Goal: Task Accomplishment & Management: Complete application form

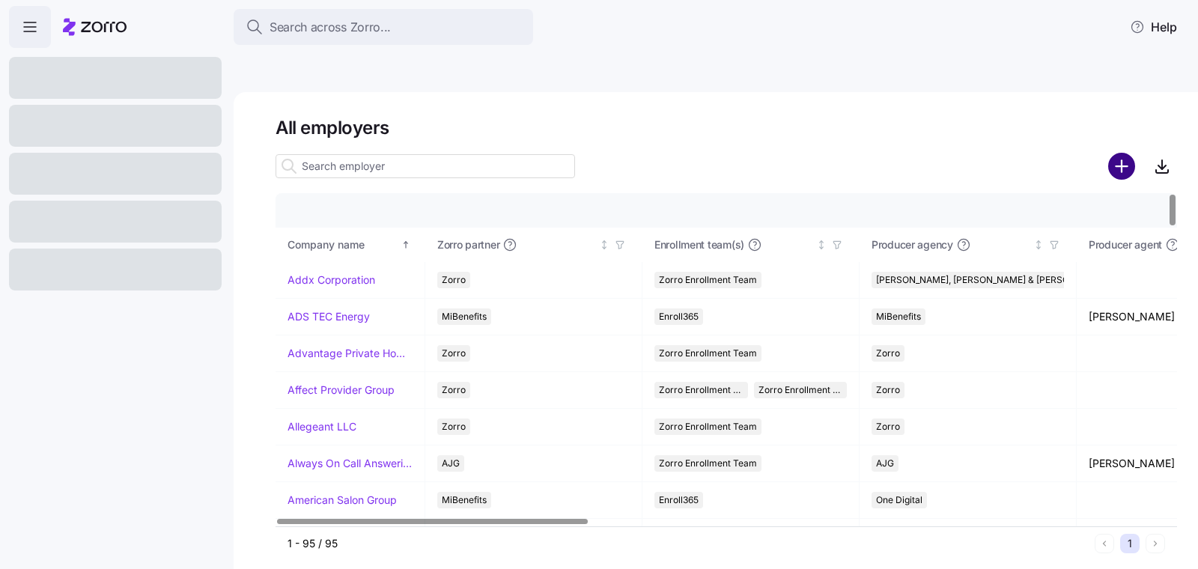
drag, startPoint x: 1080, startPoint y: 100, endPoint x: 1111, endPoint y: 123, distance: 38.0
click at [1080, 116] on h1 "All employers" at bounding box center [725, 127] width 901 height 23
click at [1112, 153] on circle "add icon" at bounding box center [1121, 165] width 25 height 25
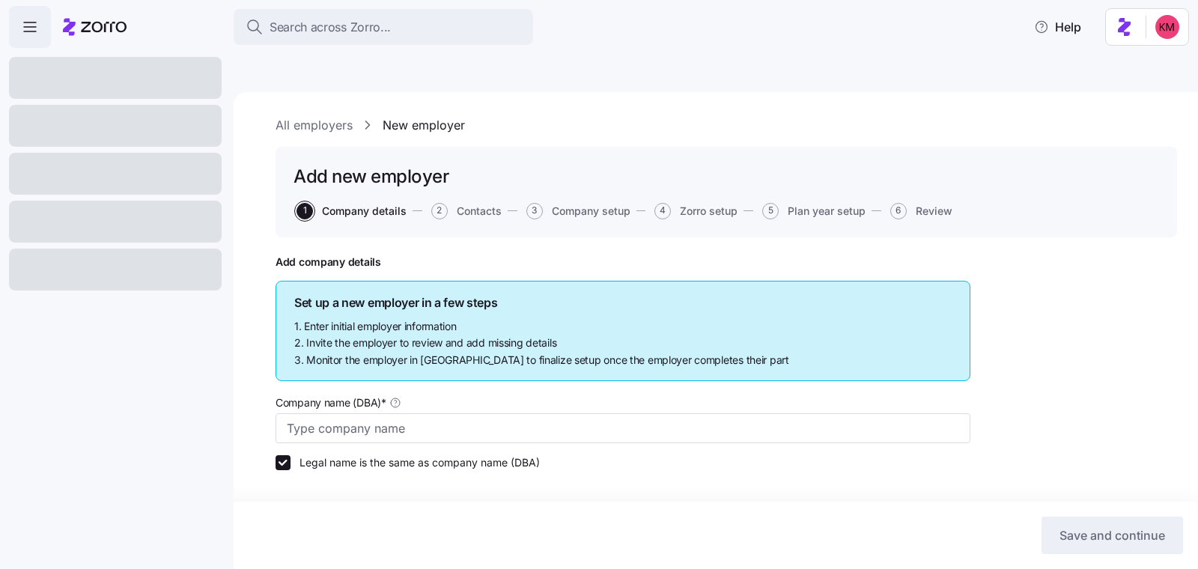
click at [31, 31] on icon "button" at bounding box center [30, 27] width 18 height 18
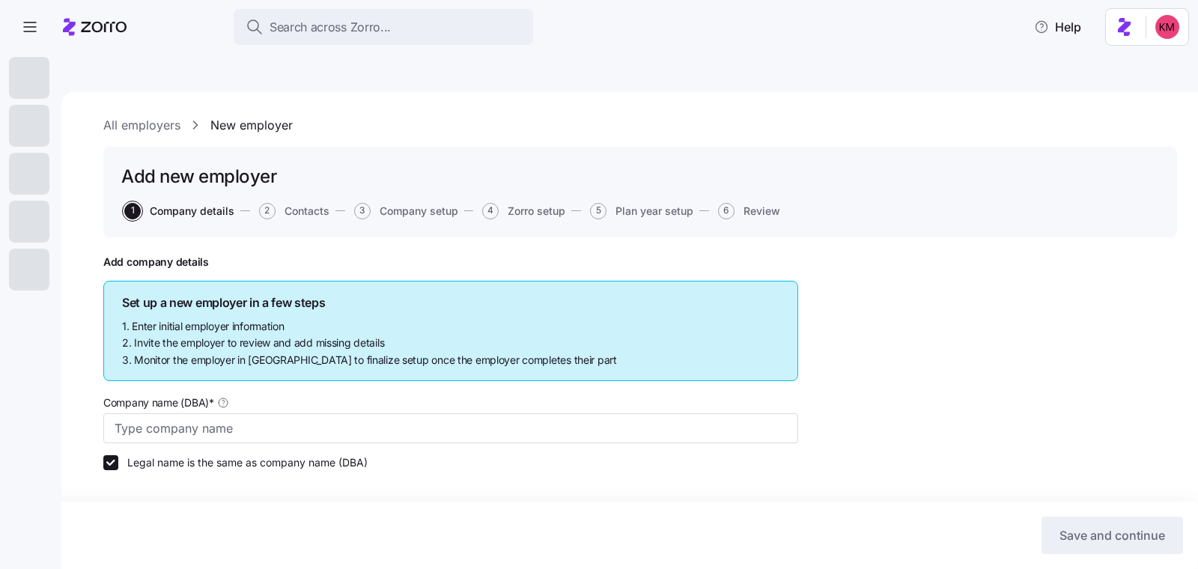
click at [83, 11] on div at bounding box center [95, 27] width 64 height 42
click at [48, 25] on span "button" at bounding box center [30, 27] width 40 height 40
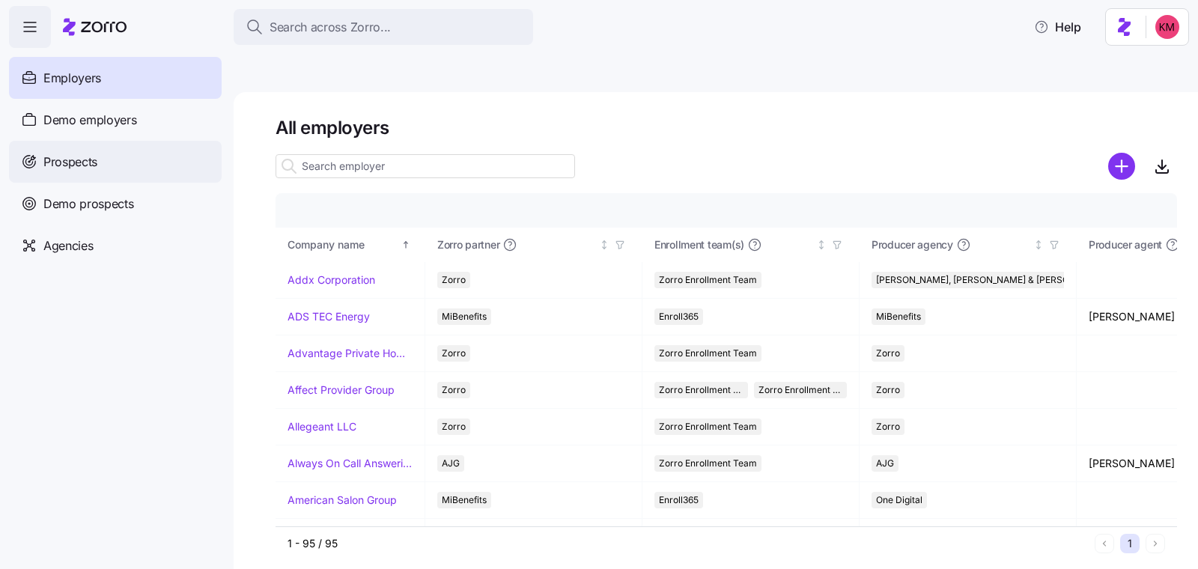
click at [88, 162] on span "Prospects" at bounding box center [70, 162] width 54 height 19
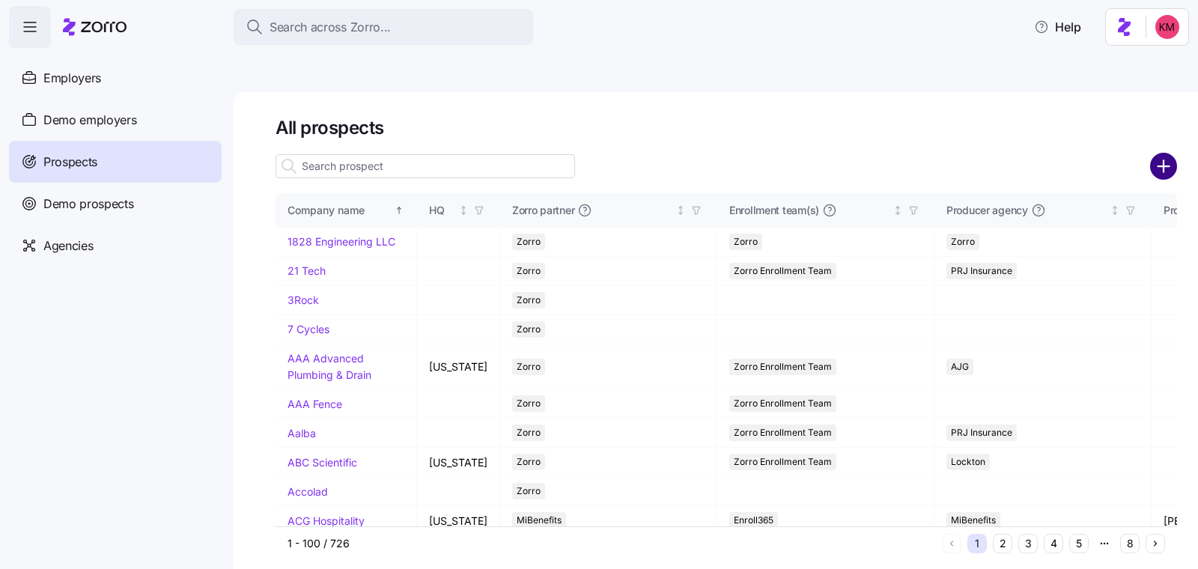
click at [1156, 153] on icon "add icon" at bounding box center [1163, 166] width 27 height 27
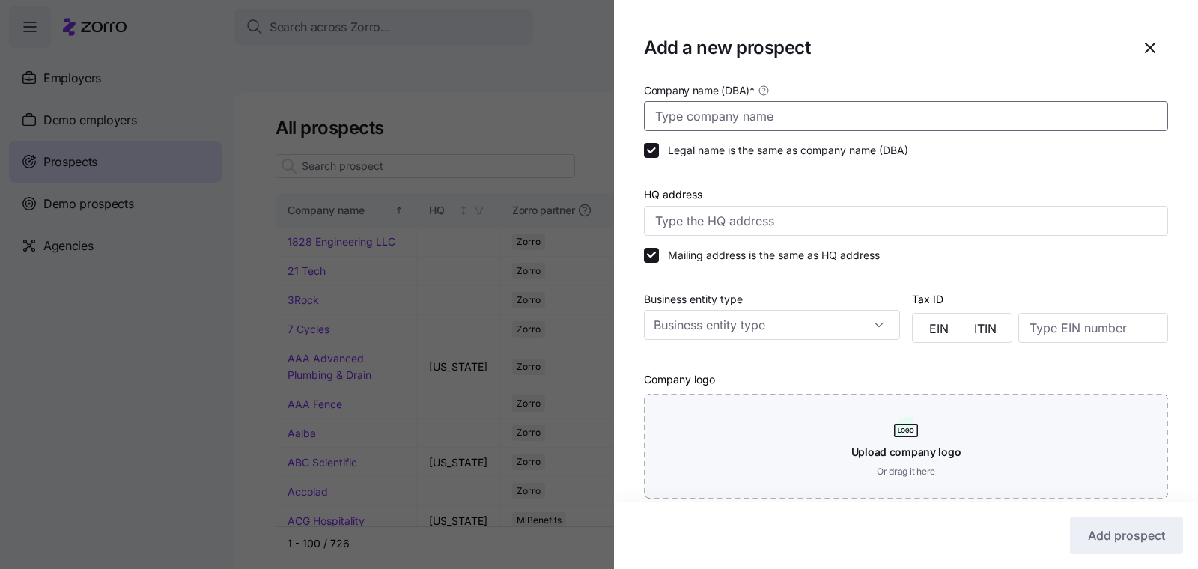
click at [835, 112] on input "Company name (DBA) *" at bounding box center [906, 116] width 524 height 30
paste input "$5000"
type input "$5000"
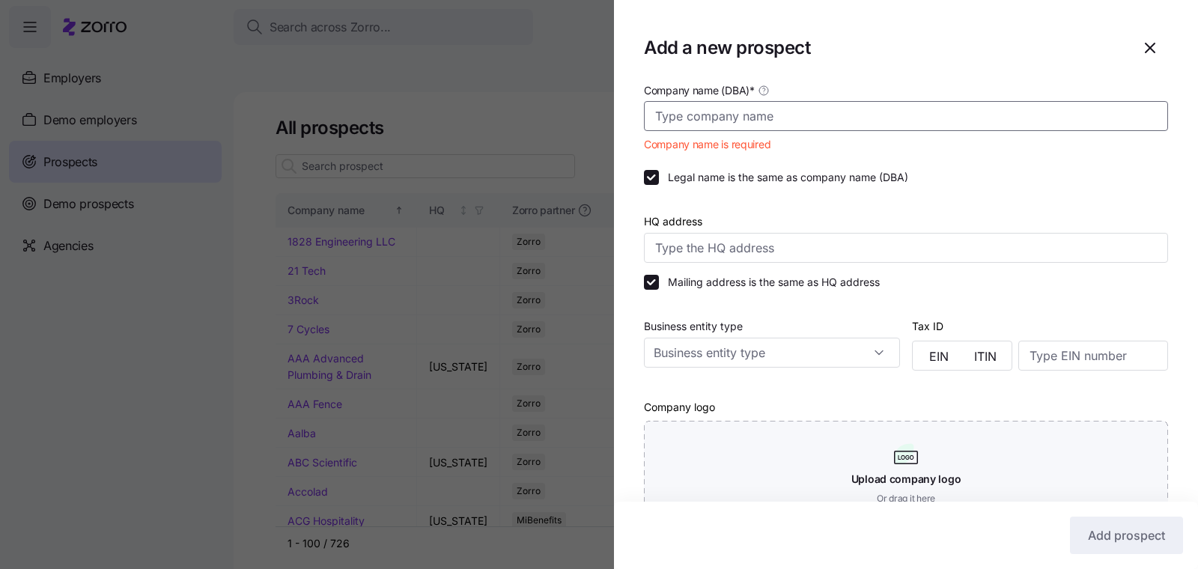
click at [681, 107] on input "Company name (DBA) *" at bounding box center [906, 116] width 524 height 30
paste input "Holyoke Pediatrics"
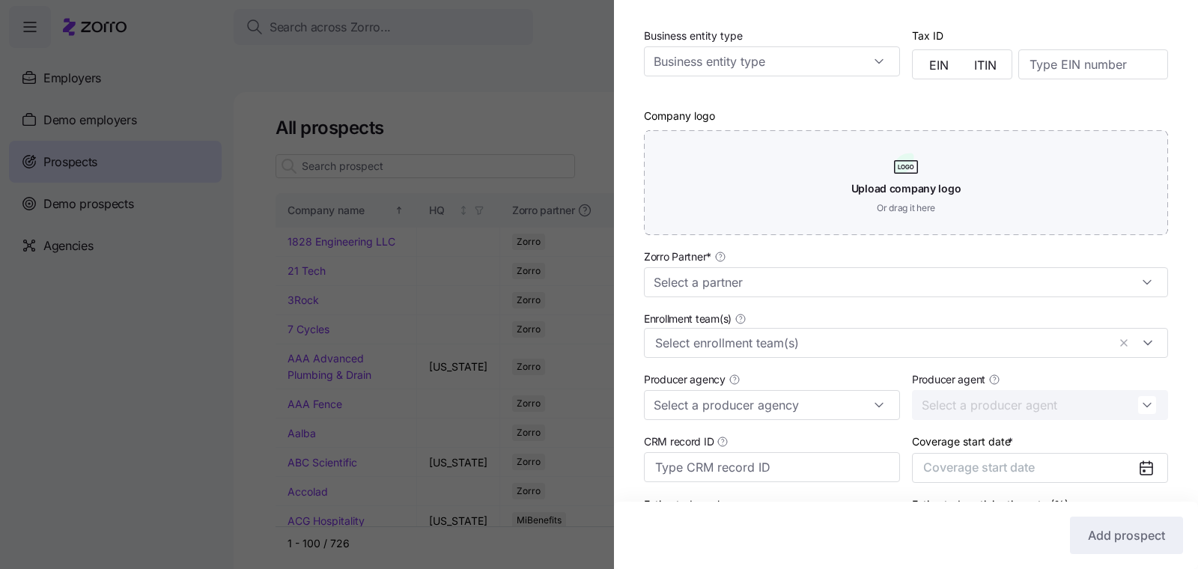
scroll to position [375, 0]
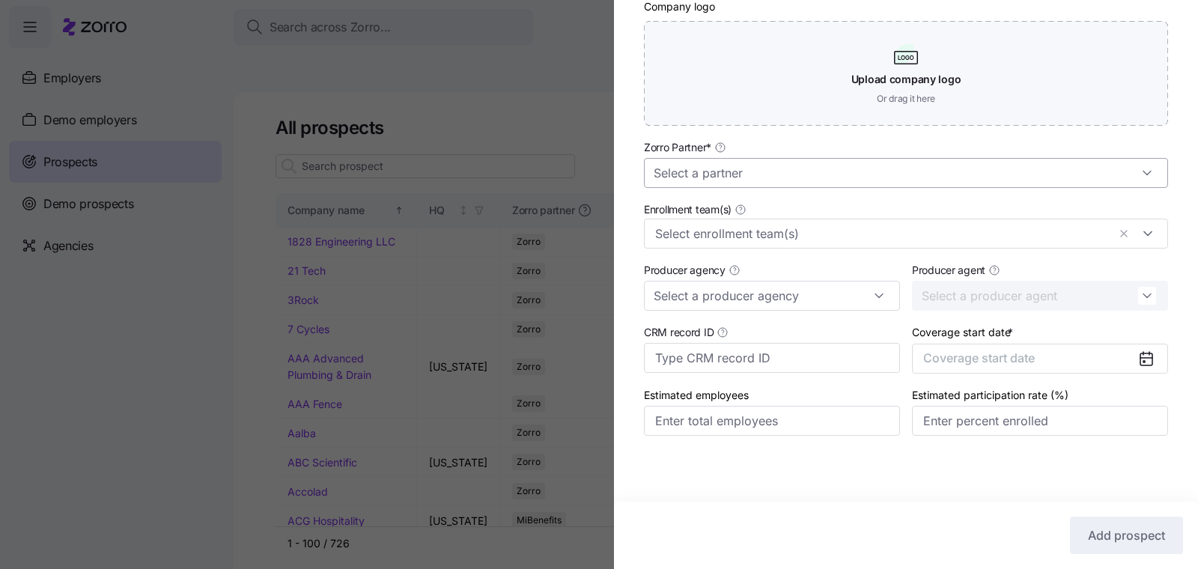
type input "Holyoke Pediatrics"
click at [808, 186] on input "Zorro Partner *" at bounding box center [906, 173] width 524 height 30
click at [820, 179] on input "Zorro Partner *" at bounding box center [906, 173] width 524 height 30
click at [867, 134] on div "Company name (DBA) * Holyoke Pediatrics Legal name is the same as company name …" at bounding box center [906, 86] width 584 height 757
click at [948, 162] on input "Zorro Partner *" at bounding box center [906, 173] width 524 height 30
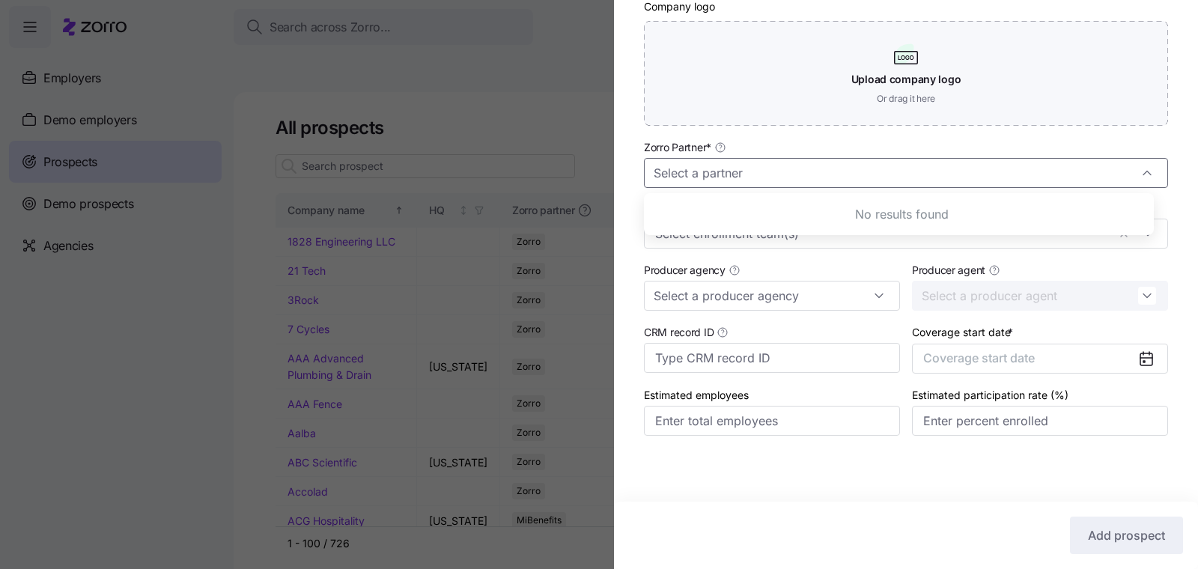
click at [1141, 156] on div "Zorro Partner *" at bounding box center [906, 163] width 524 height 50
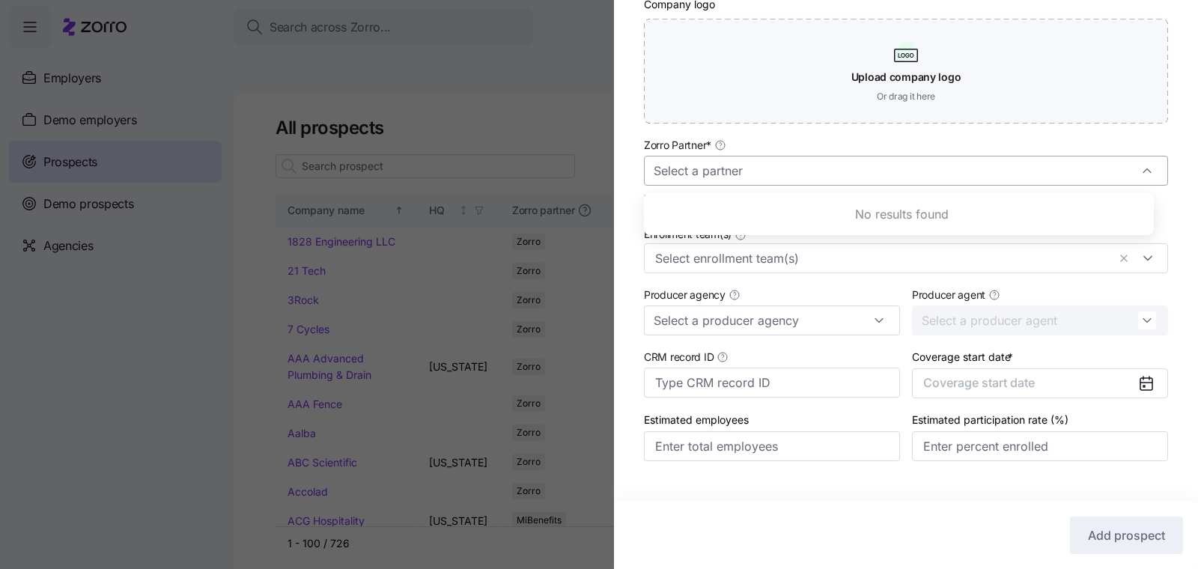
click at [1034, 161] on input "Zorro Partner *" at bounding box center [906, 171] width 524 height 30
type input "zorro"
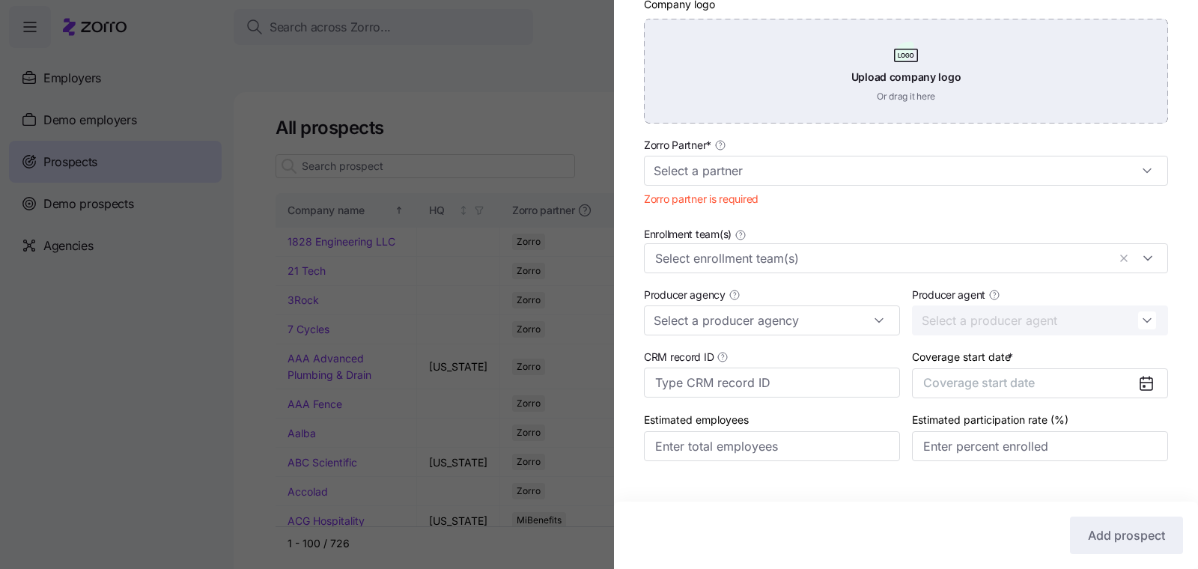
click at [1079, 108] on div "Upload company logo Or drag it here" at bounding box center [906, 71] width 524 height 105
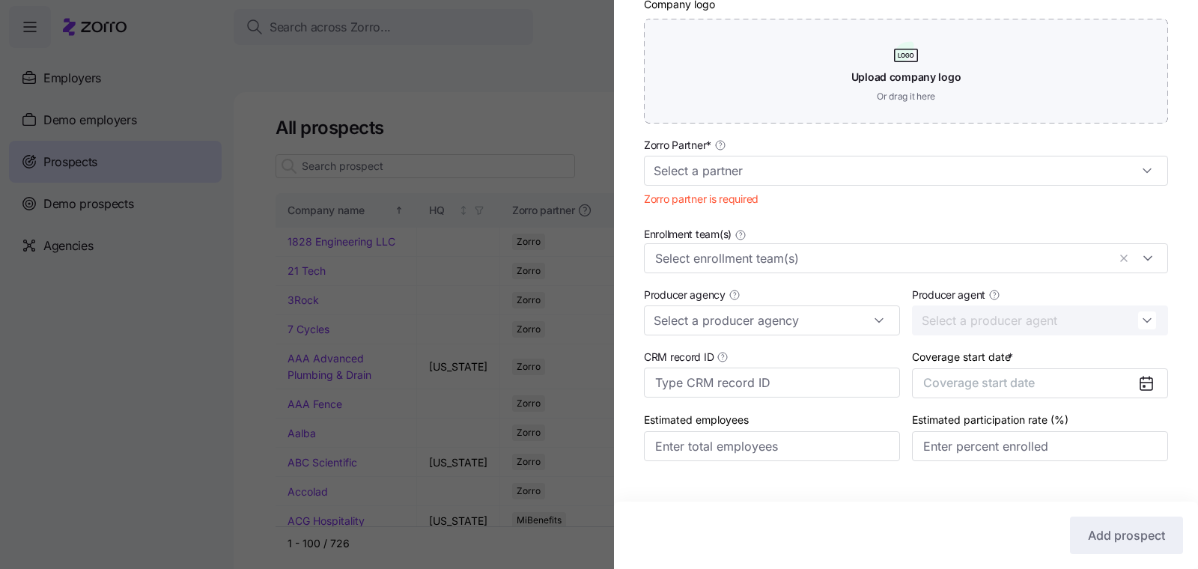
click at [845, 135] on div "Company name (DBA) * Holyoke Pediatrics Legal name is the same as company name …" at bounding box center [906, 98] width 584 height 785
click at [836, 168] on input "Zorro Partner *" at bounding box center [906, 171] width 524 height 30
click at [1016, 519] on div "Add prospect" at bounding box center [906, 534] width 554 height 37
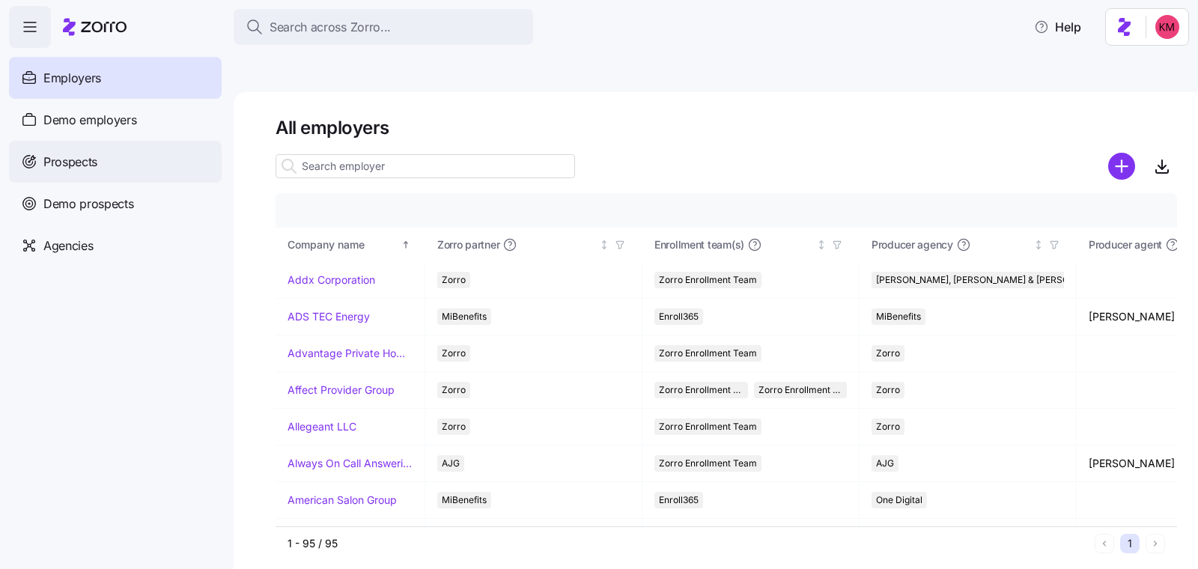
click at [72, 166] on span "Prospects" at bounding box center [70, 162] width 54 height 19
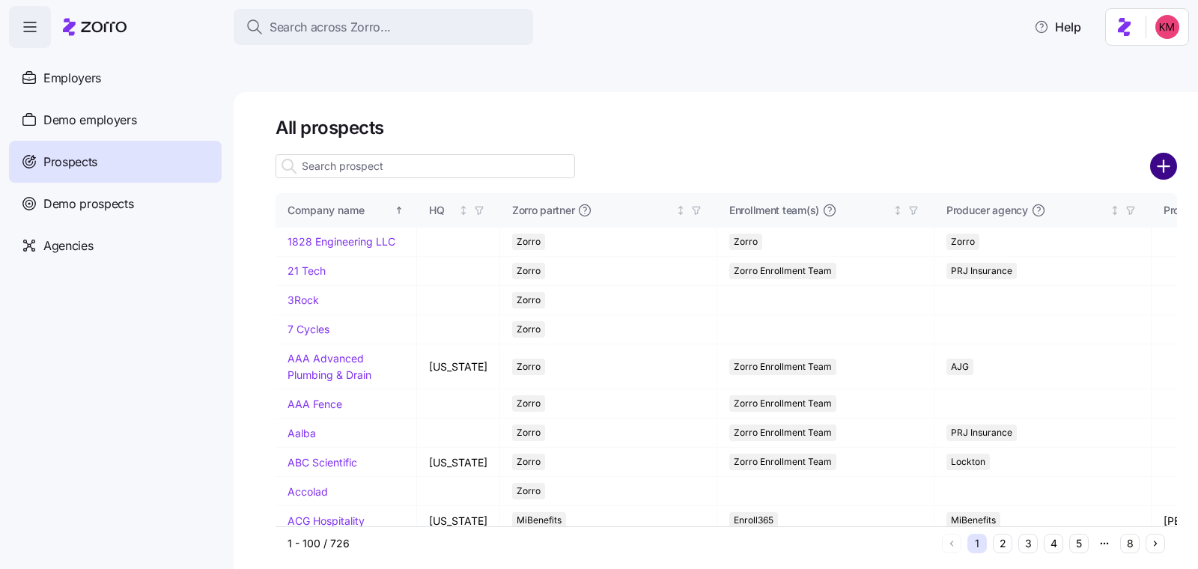
click at [1168, 153] on circle "add icon" at bounding box center [1163, 165] width 25 height 25
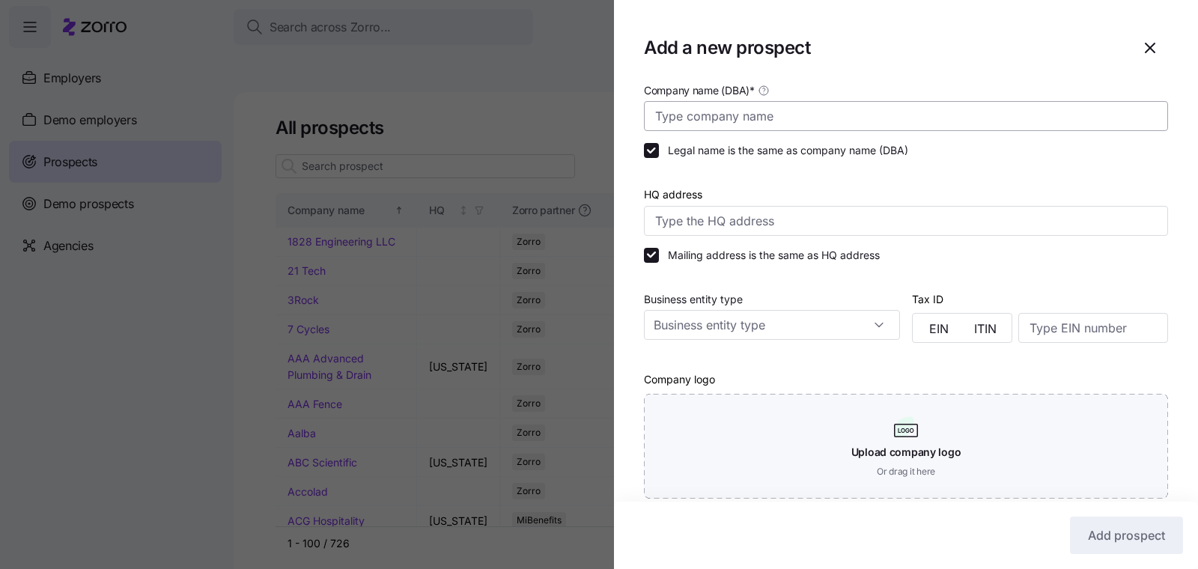
drag, startPoint x: 748, startPoint y: 135, endPoint x: 746, endPoint y: 125, distance: 10.6
click at [747, 135] on div "Company name (DBA) *" at bounding box center [906, 106] width 536 height 62
click at [748, 121] on input "Company name (DBA) *" at bounding box center [906, 116] width 524 height 30
paste input "Holyoke Pediatrics"
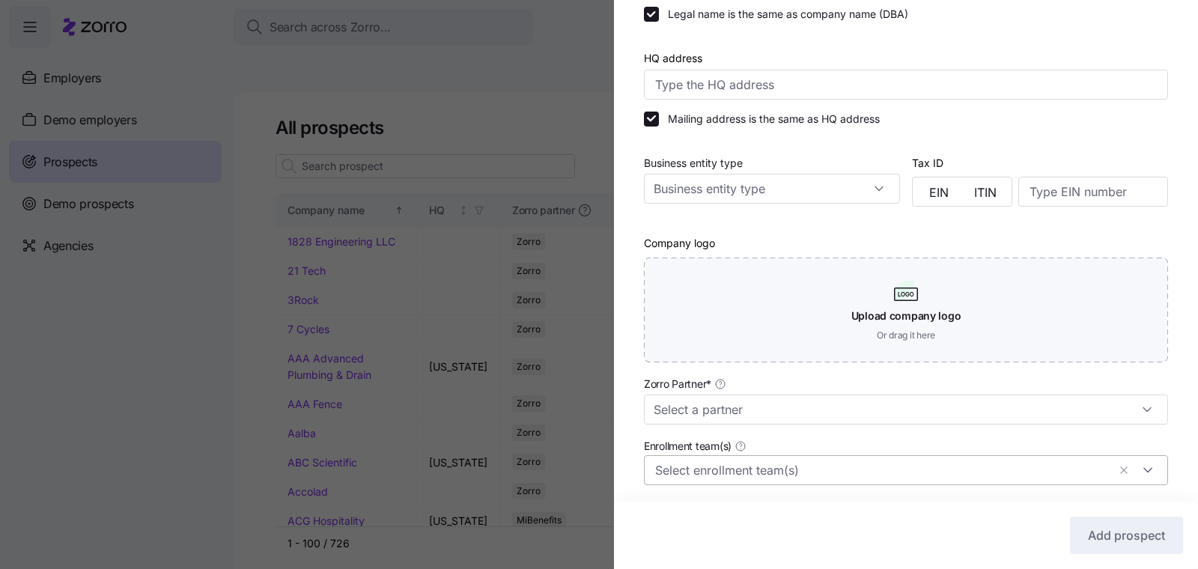
scroll to position [354, 0]
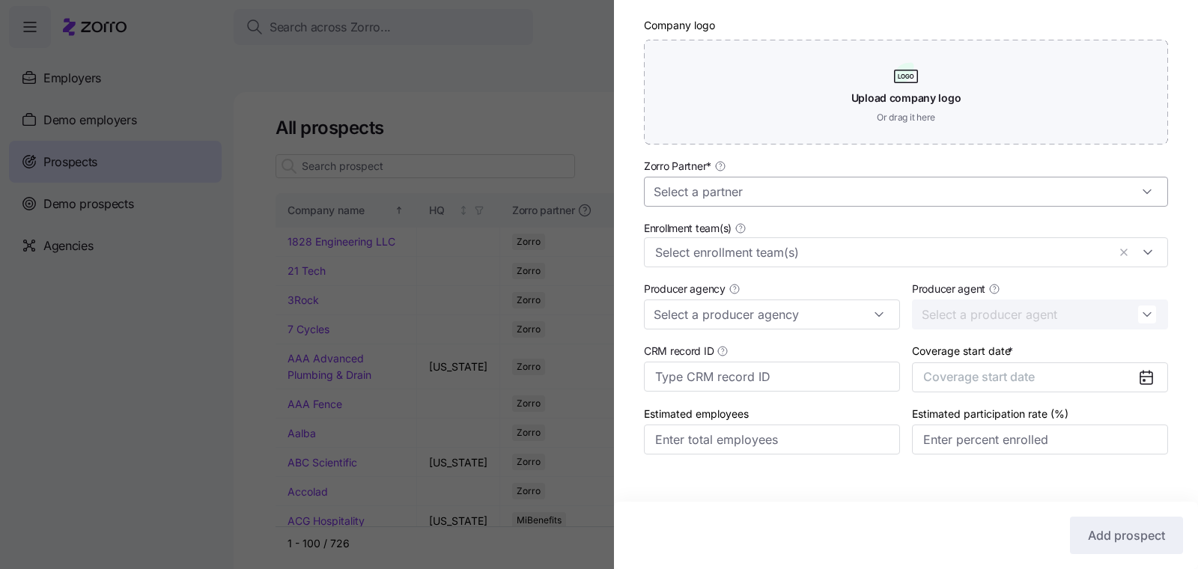
type input "Holyoke Pediatrics"
click at [754, 183] on input "Zorro Partner *" at bounding box center [906, 192] width 524 height 30
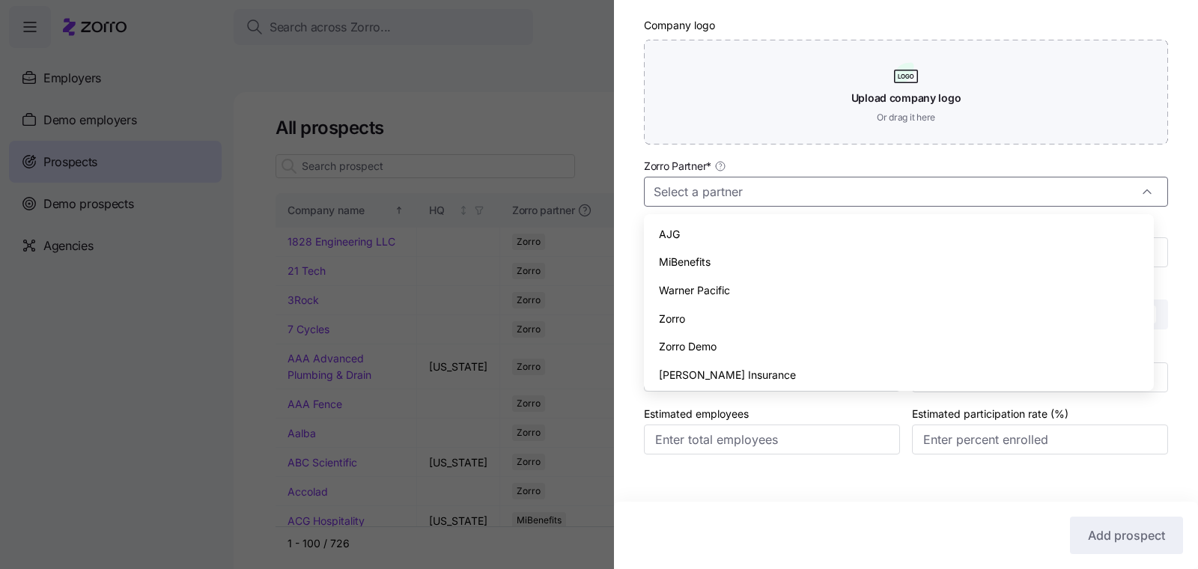
click at [748, 321] on div "Zorro" at bounding box center [899, 319] width 498 height 28
type input "Zorro"
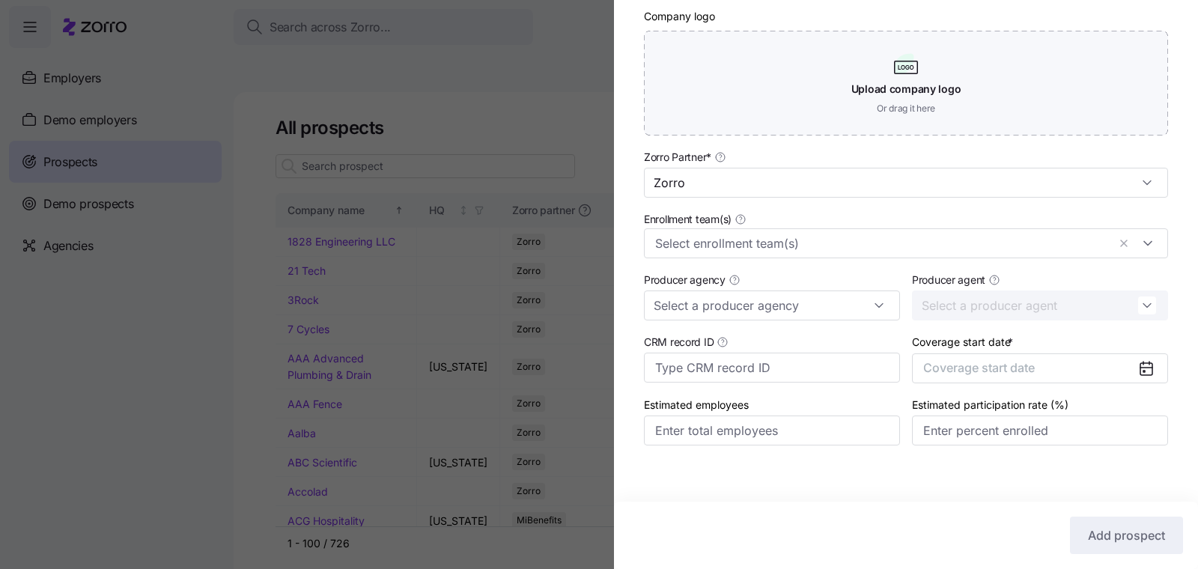
scroll to position [375, 0]
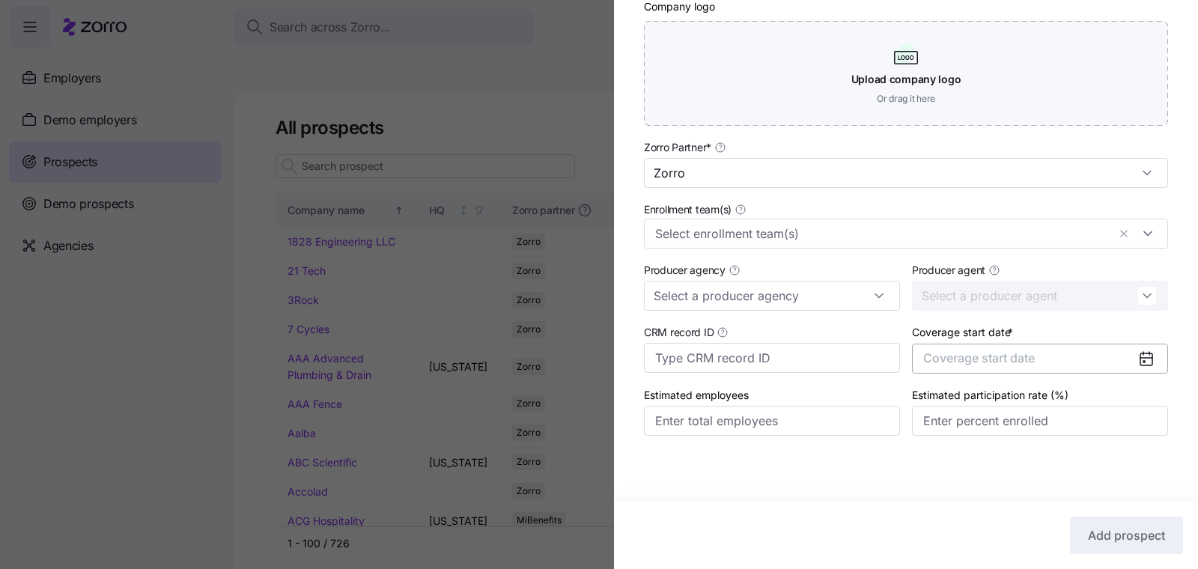
click at [967, 365] on button "Coverage start date" at bounding box center [1040, 359] width 256 height 30
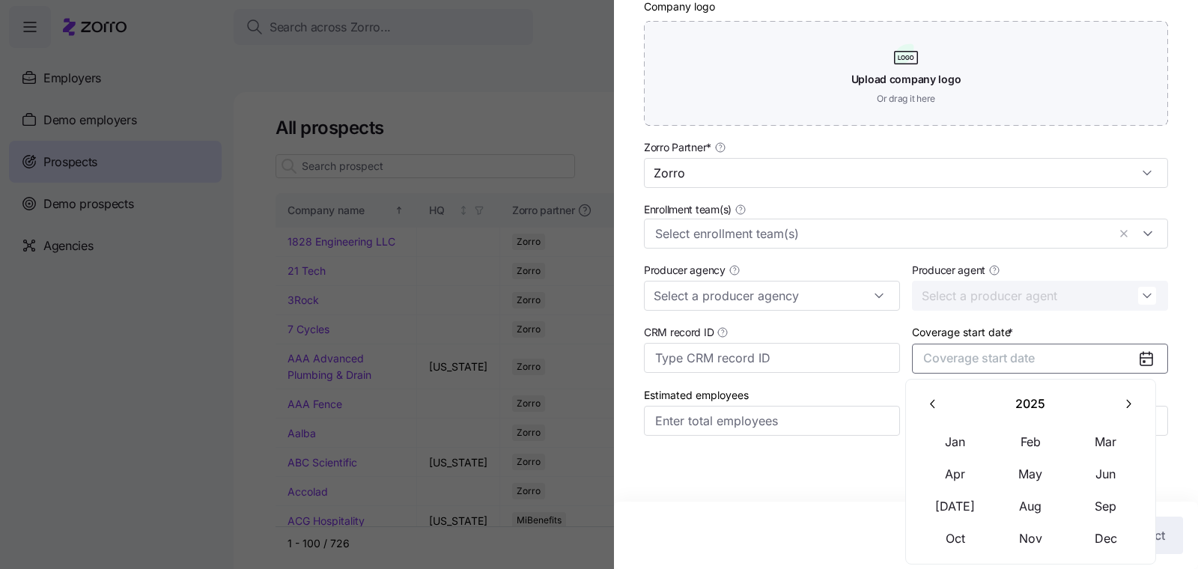
click at [1140, 403] on button "button" at bounding box center [1126, 403] width 31 height 31
click at [962, 433] on button "Jan" at bounding box center [955, 441] width 75 height 31
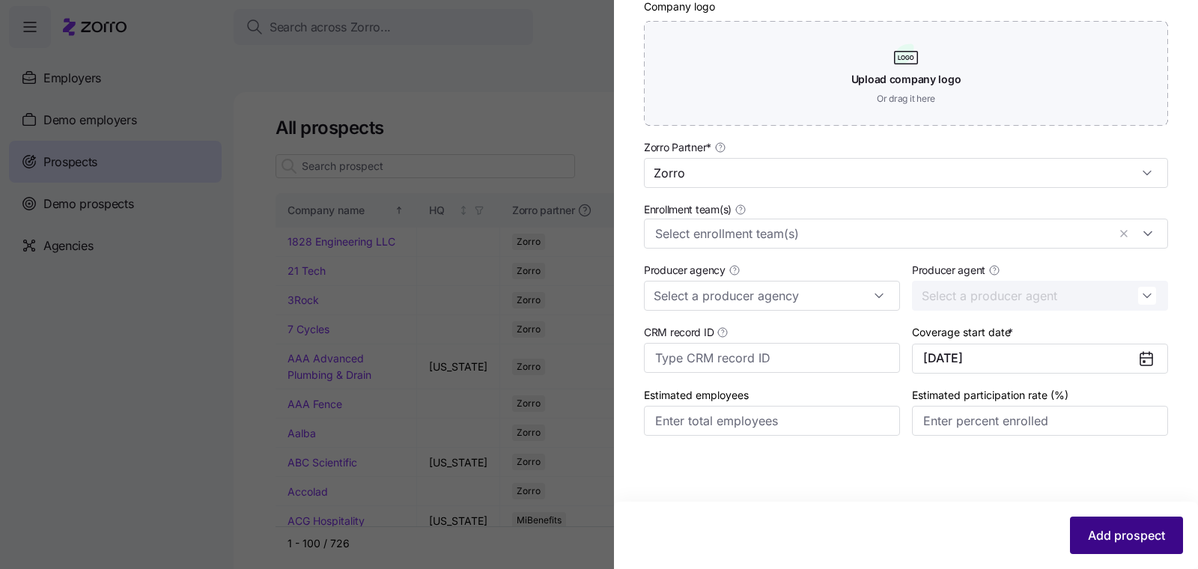
click at [1090, 524] on button "Add prospect" at bounding box center [1126, 534] width 113 height 37
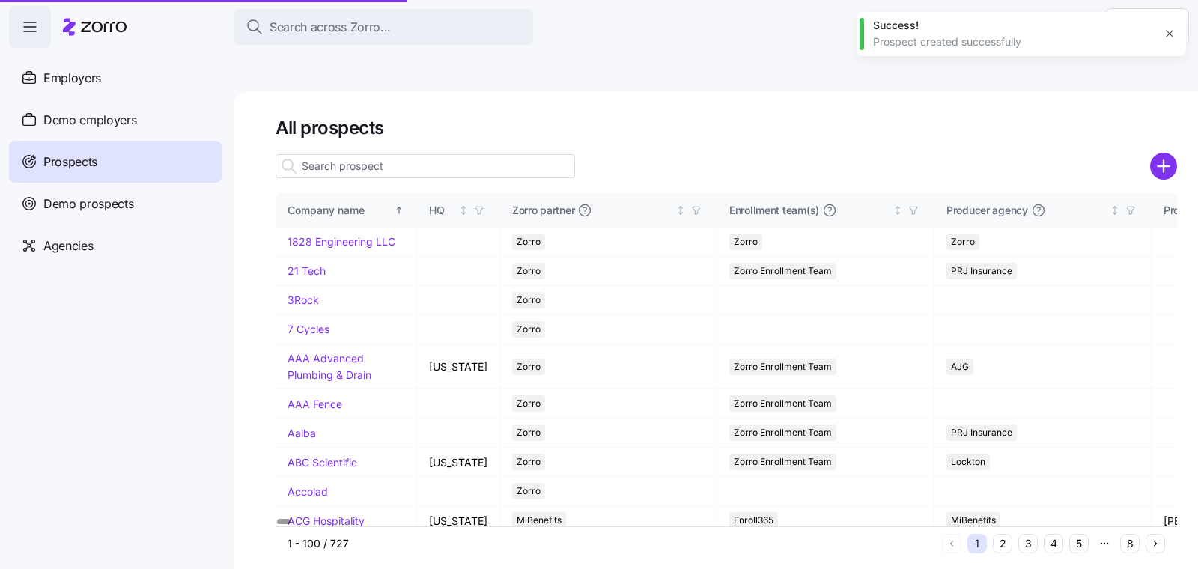
click at [379, 154] on input at bounding box center [424, 166] width 299 height 24
click at [409, 154] on input at bounding box center [424, 166] width 299 height 24
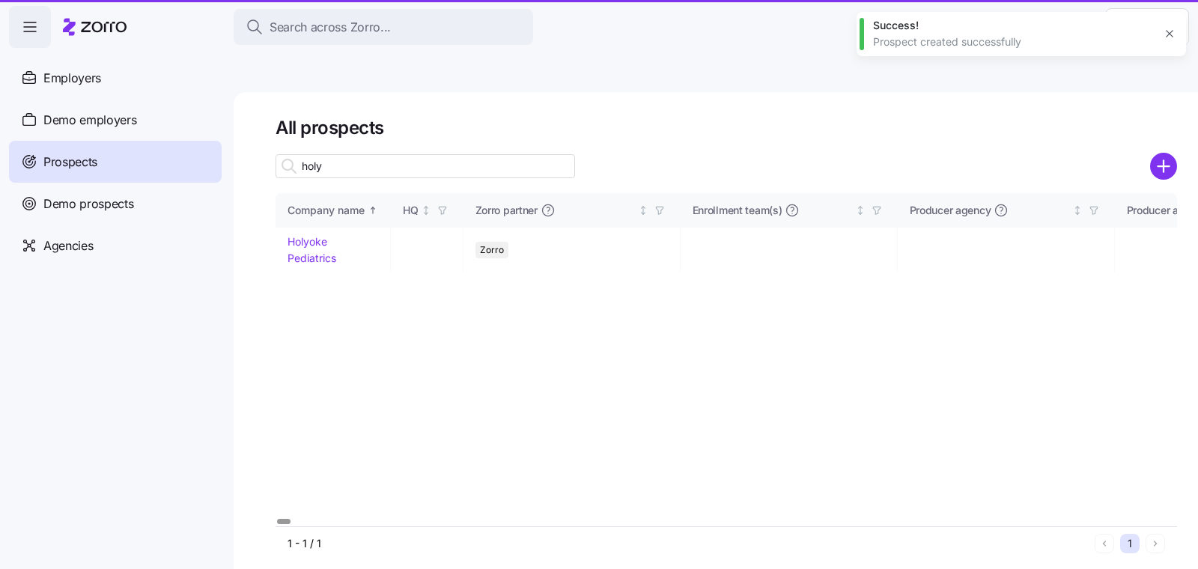
type input "holy"
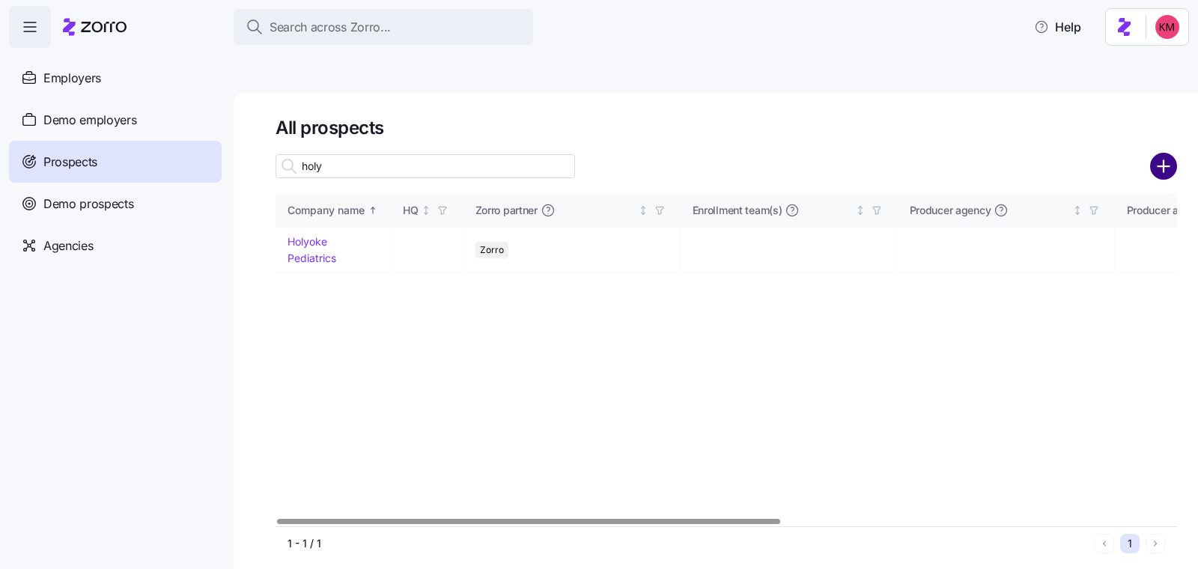
click at [1151, 153] on circle "add icon" at bounding box center [1163, 165] width 25 height 25
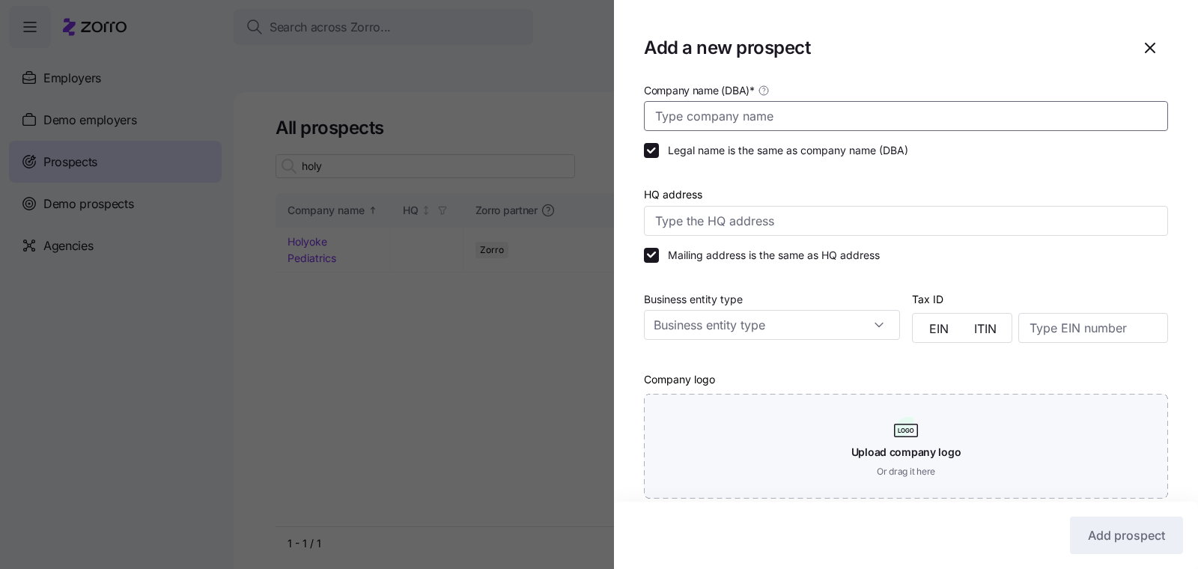
click at [1073, 121] on input "Company name (DBA) *" at bounding box center [906, 116] width 524 height 30
paste input "Holyoke Pediatrics"
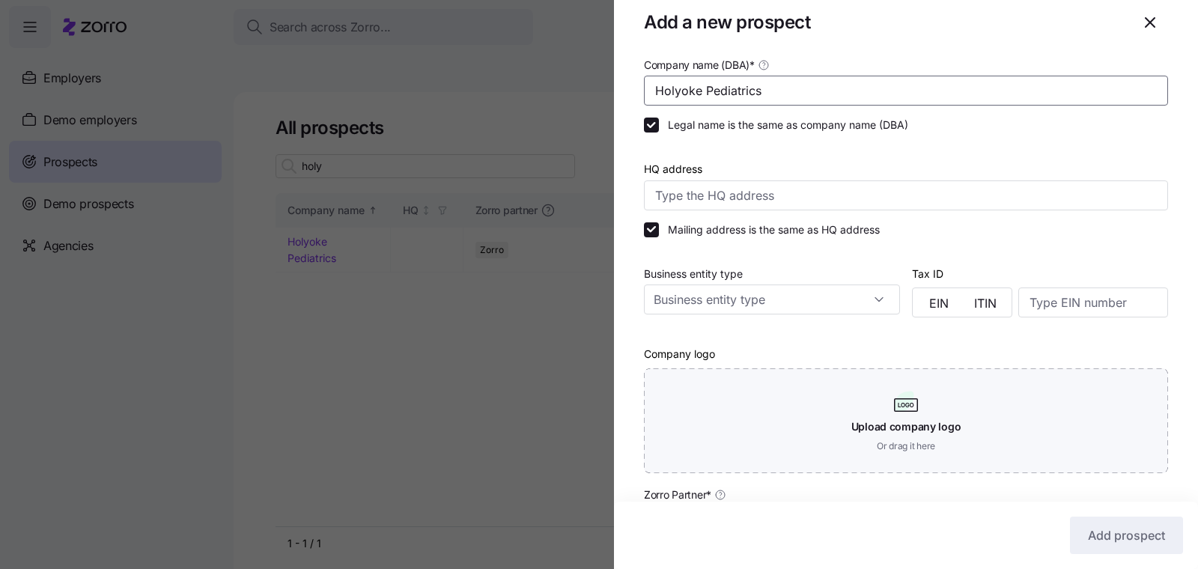
scroll to position [26, 0]
type input "Holyoke Pediatrics"
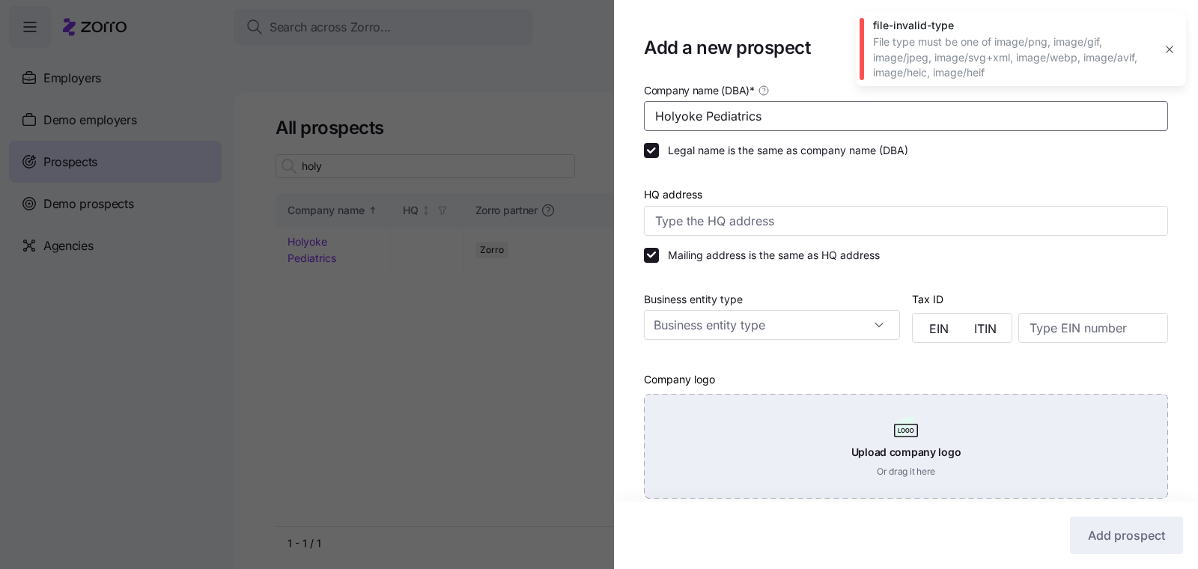
scroll to position [375, 0]
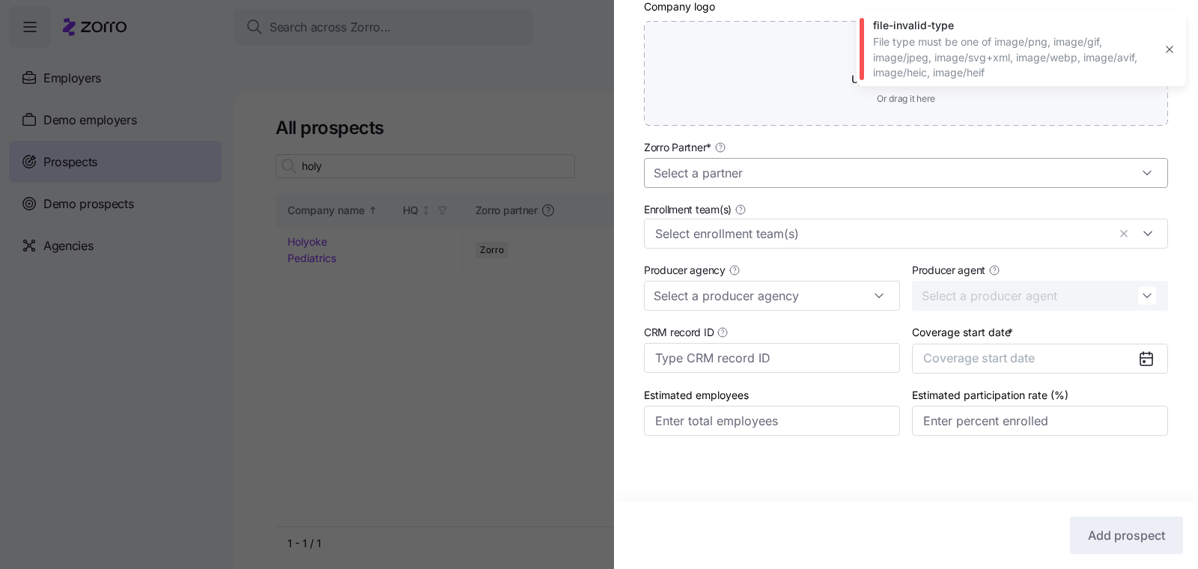
click at [849, 175] on input "Zorro Partner *" at bounding box center [906, 173] width 524 height 30
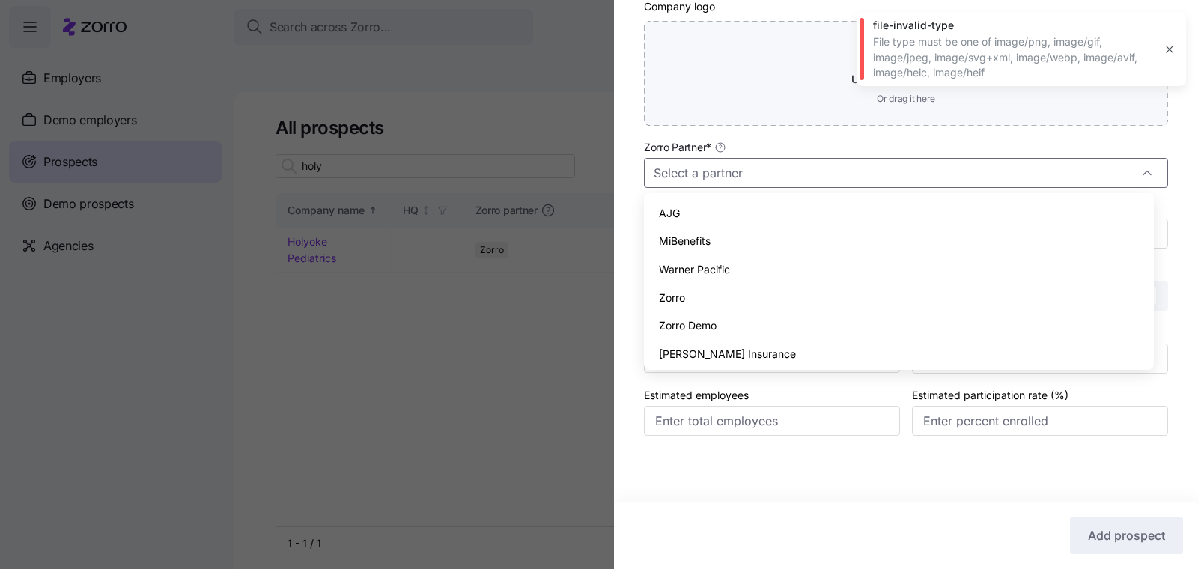
click at [735, 293] on div "Zorro" at bounding box center [899, 298] width 498 height 28
type input "Zorro"
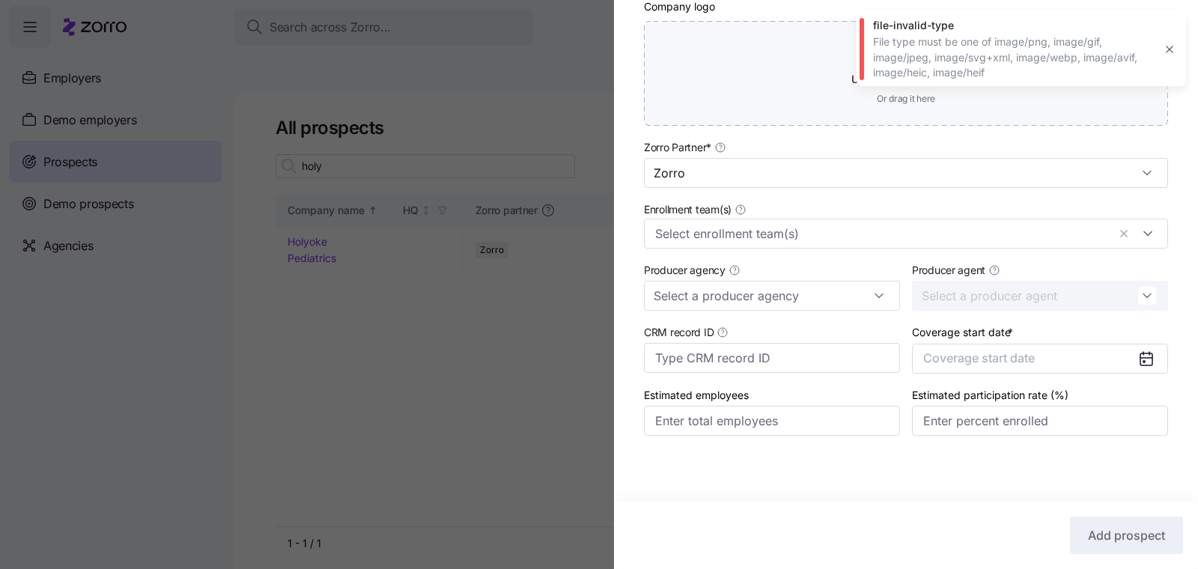
click at [605, 254] on div at bounding box center [599, 284] width 1198 height 569
click at [524, 330] on div at bounding box center [599, 284] width 1198 height 569
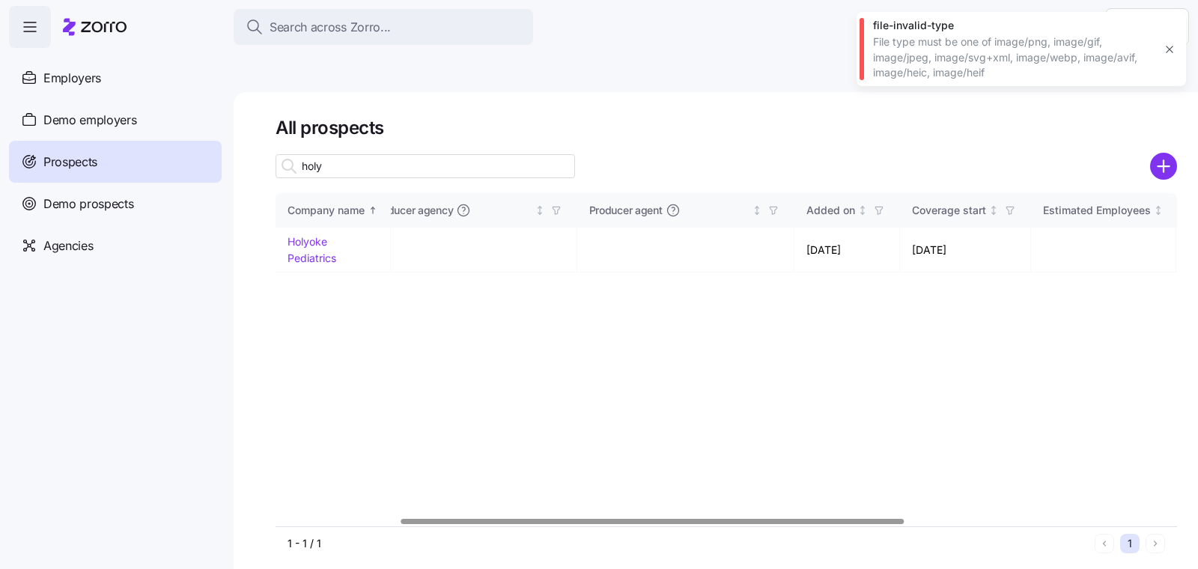
scroll to position [0, 0]
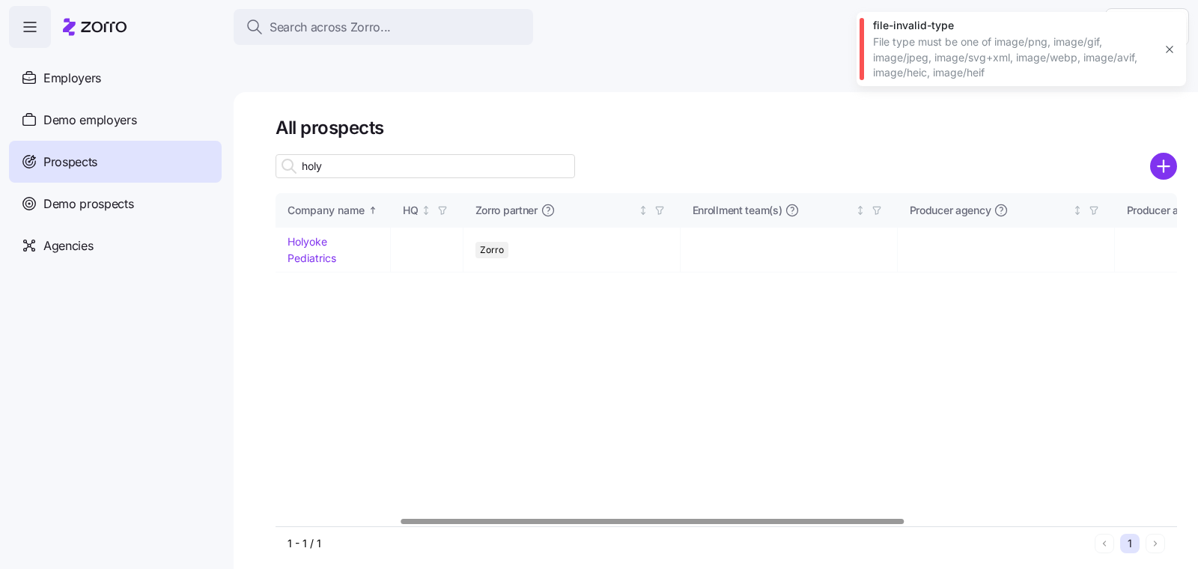
click at [401, 519] on div at bounding box center [652, 521] width 503 height 5
click at [320, 235] on link "Holyoke Pediatrics" at bounding box center [311, 249] width 49 height 29
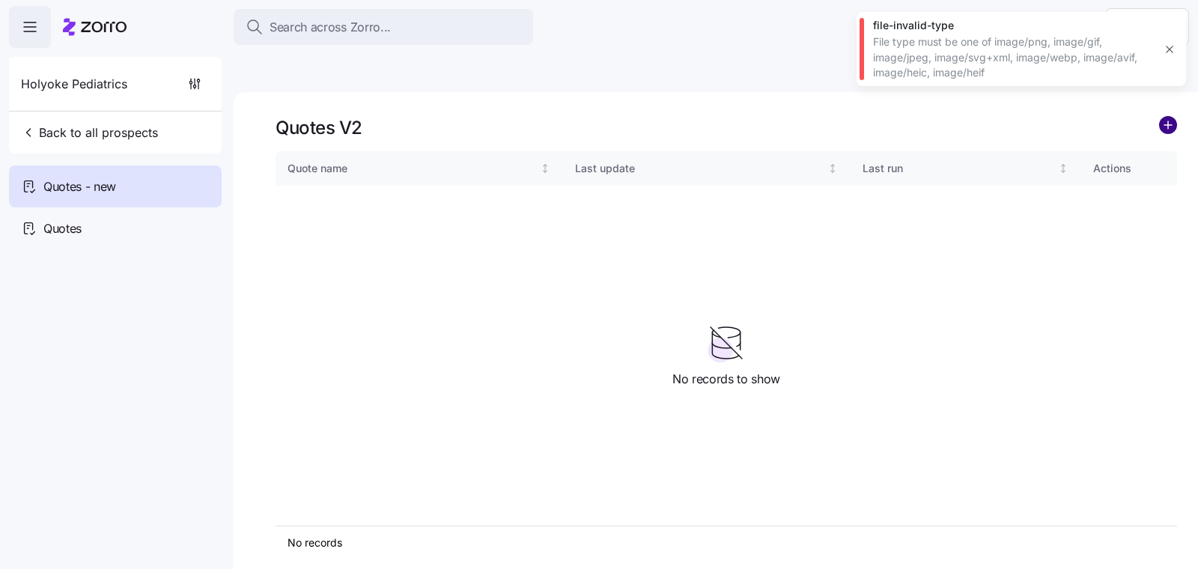
click at [1165, 117] on circle "add icon" at bounding box center [1167, 125] width 16 height 16
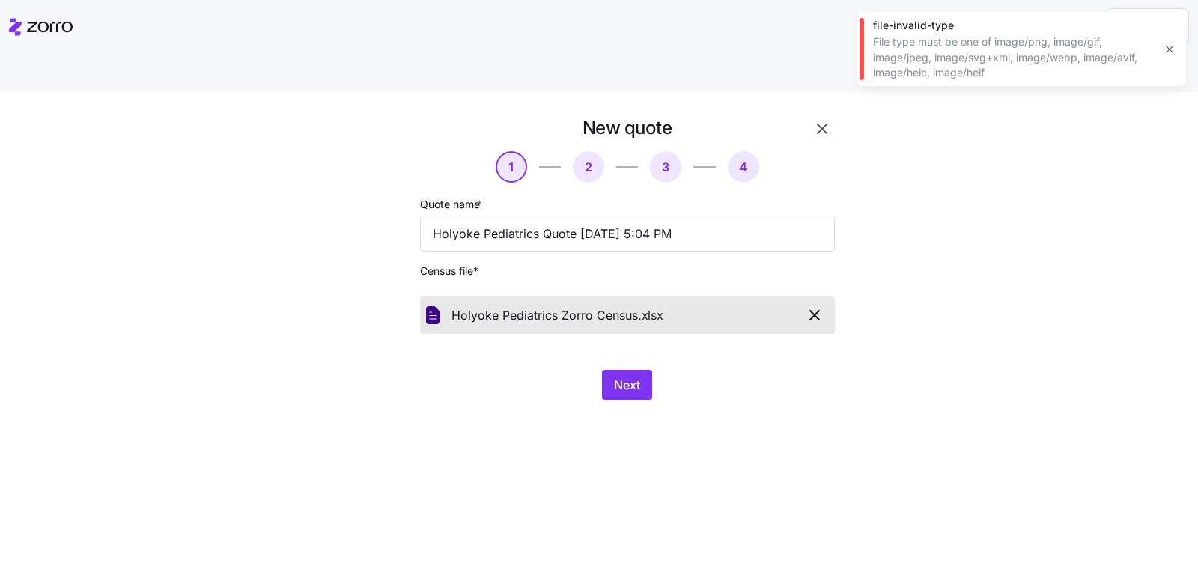
click at [705, 401] on div "New quote 1 2 3 4 Quote name * Holyoke Pediatrics Quote 09/28/2025 5:04 PM Cens…" at bounding box center [599, 348] width 1198 height 512
click at [606, 370] on button "Next" at bounding box center [627, 385] width 50 height 30
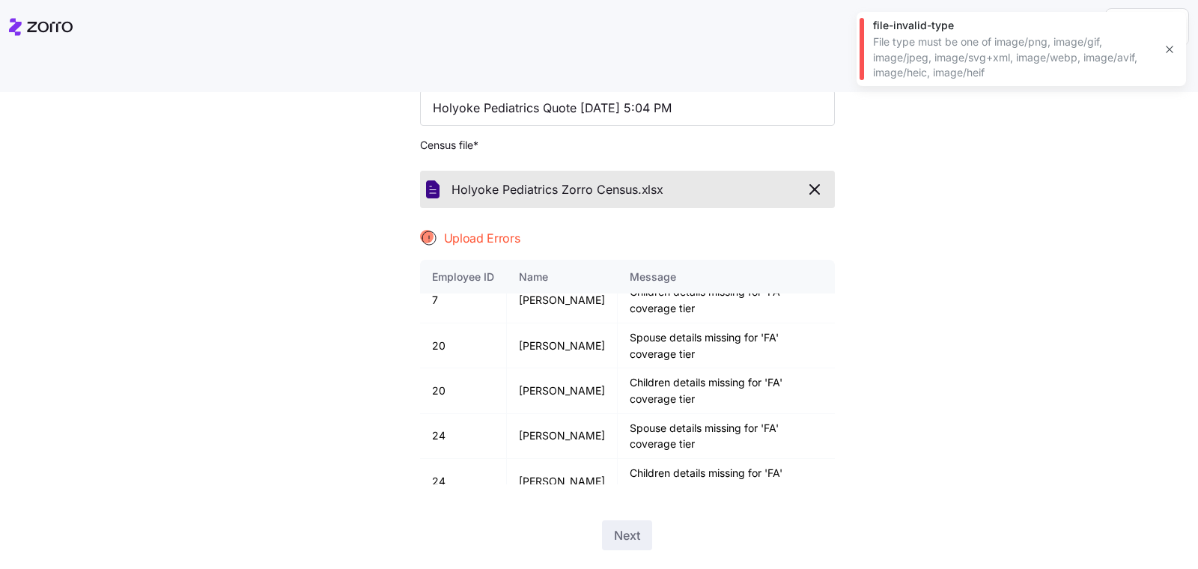
scroll to position [34, 0]
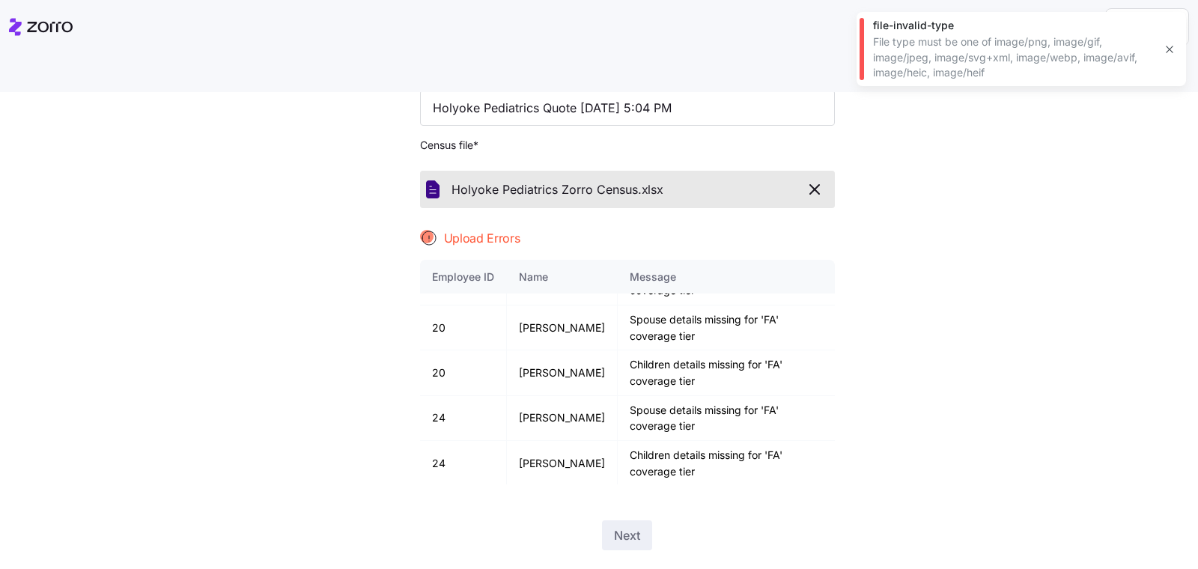
click at [811, 180] on icon "button" at bounding box center [814, 189] width 18 height 18
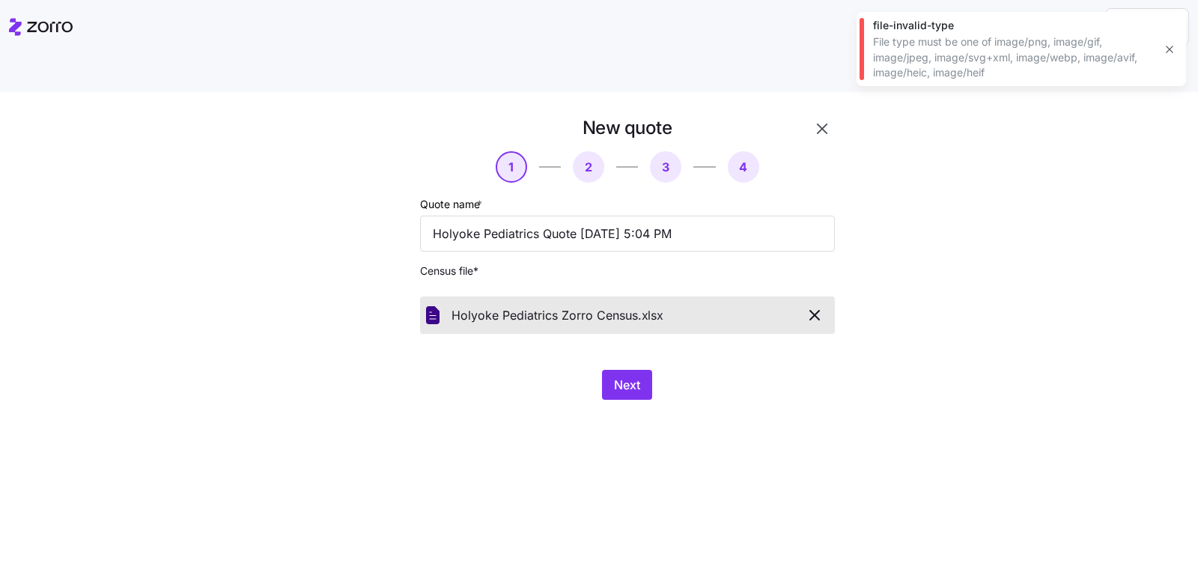
click at [519, 425] on div "New quote 1 2 3 4 Quote name * Holyoke Pediatrics Quote 09/28/2025 5:04 PM Cens…" at bounding box center [599, 348] width 1198 height 512
click at [629, 376] on span "Next" at bounding box center [627, 385] width 26 height 18
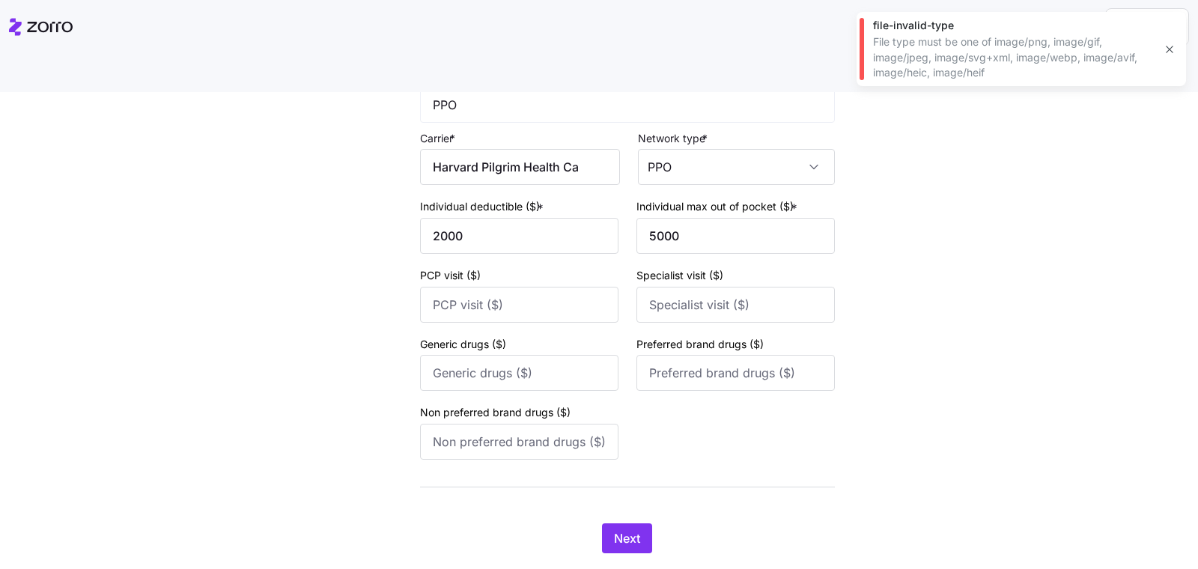
scroll to position [1035, 0]
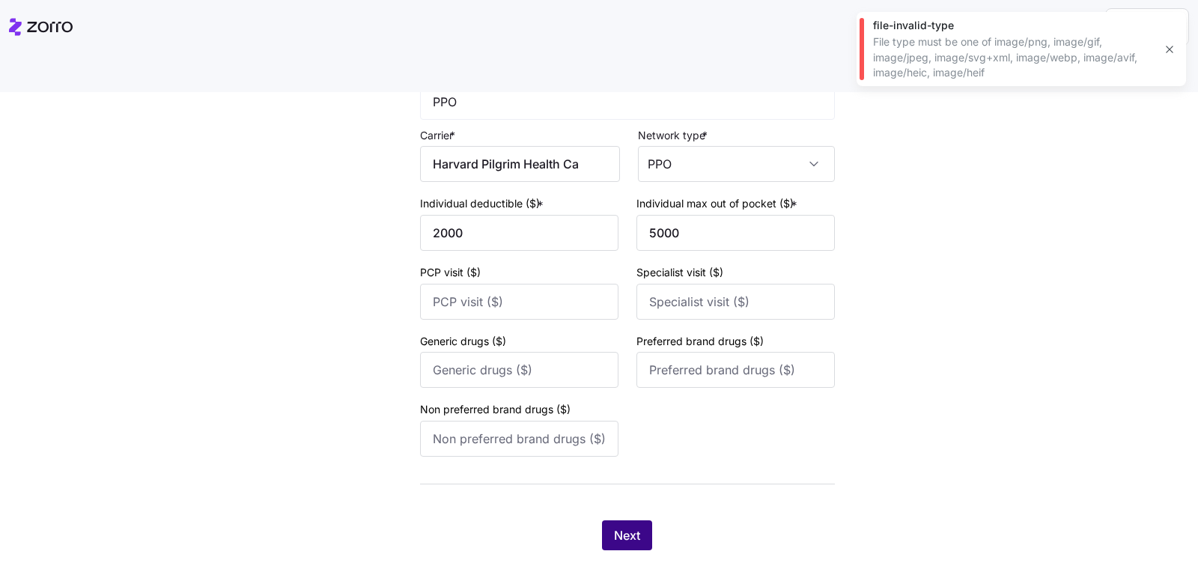
click at [619, 526] on span "Next" at bounding box center [627, 535] width 26 height 18
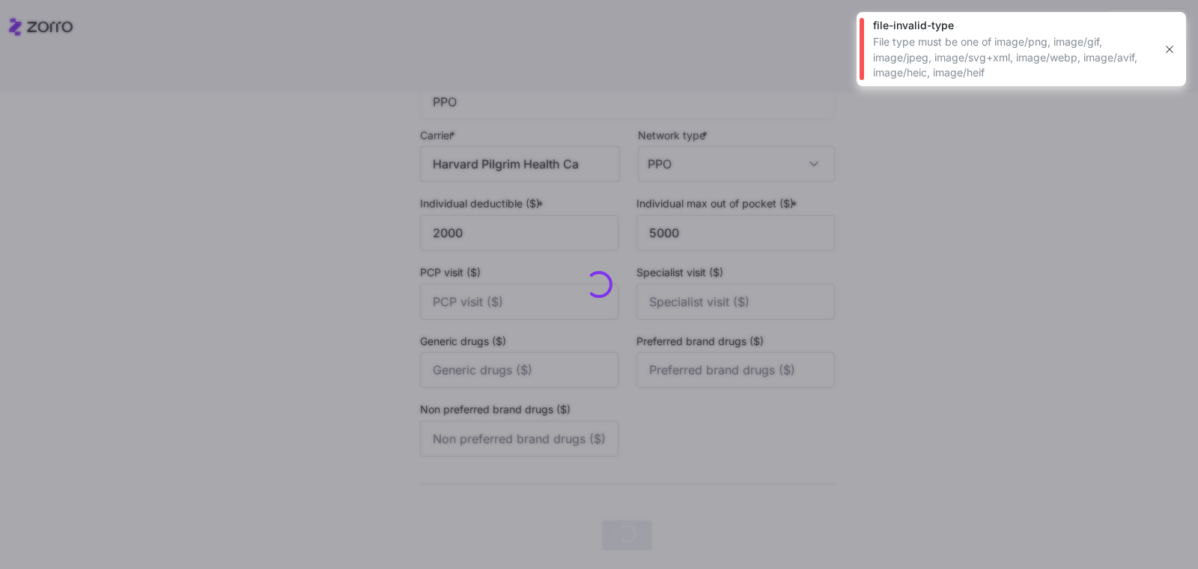
scroll to position [0, 0]
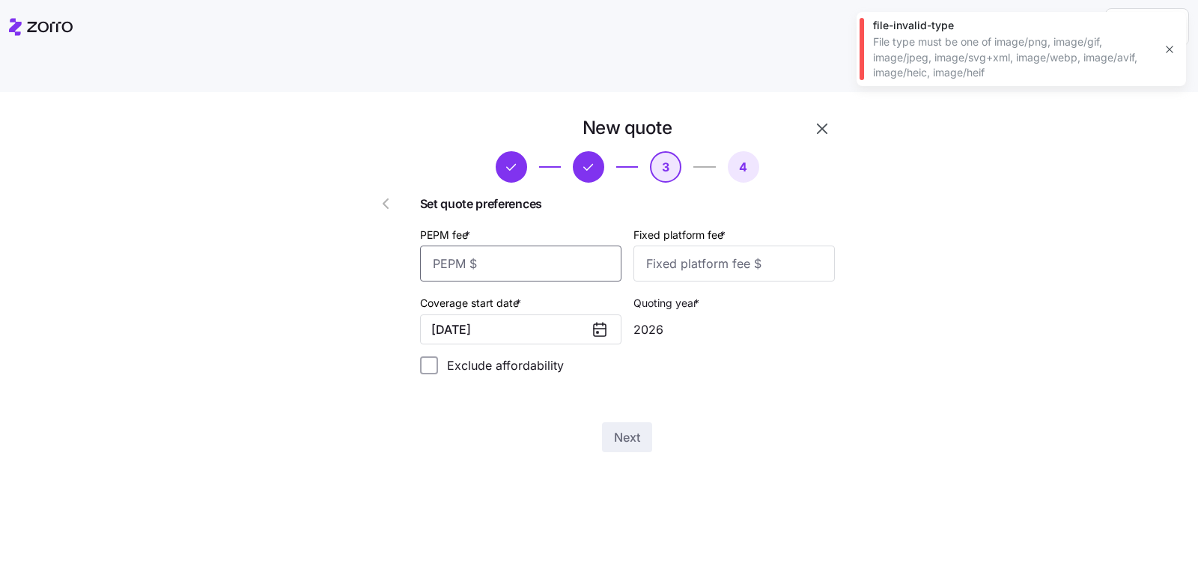
click at [513, 245] on input "PEPM fee *" at bounding box center [520, 263] width 201 height 36
type input "50"
type input "1"
type input "100"
click at [619, 428] on span "Next" at bounding box center [627, 437] width 26 height 18
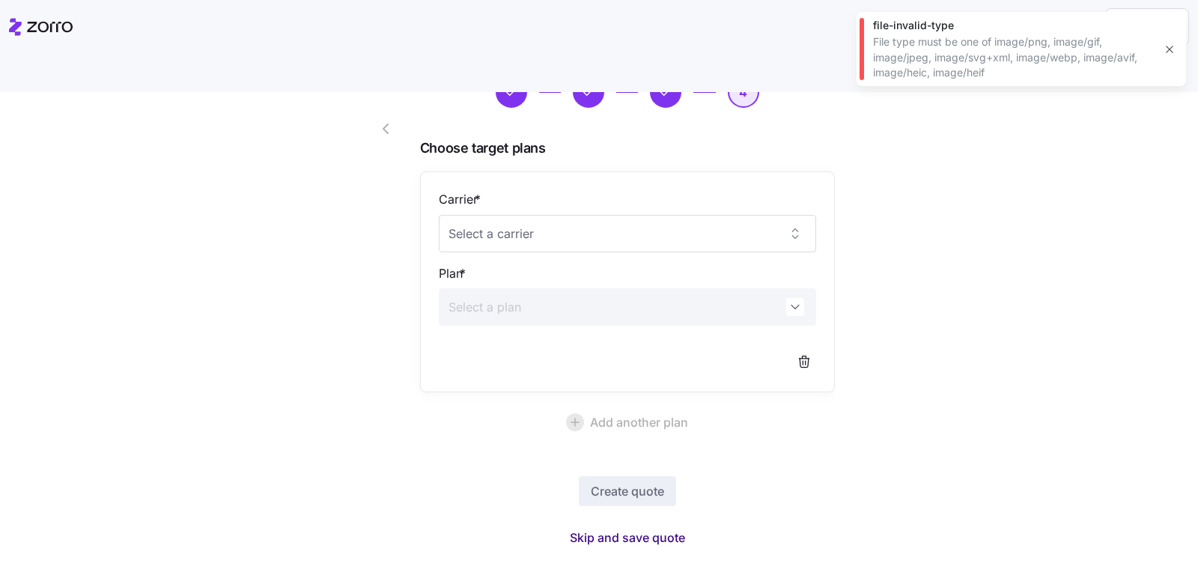
click at [602, 528] on span "Skip and save quote" at bounding box center [627, 537] width 115 height 18
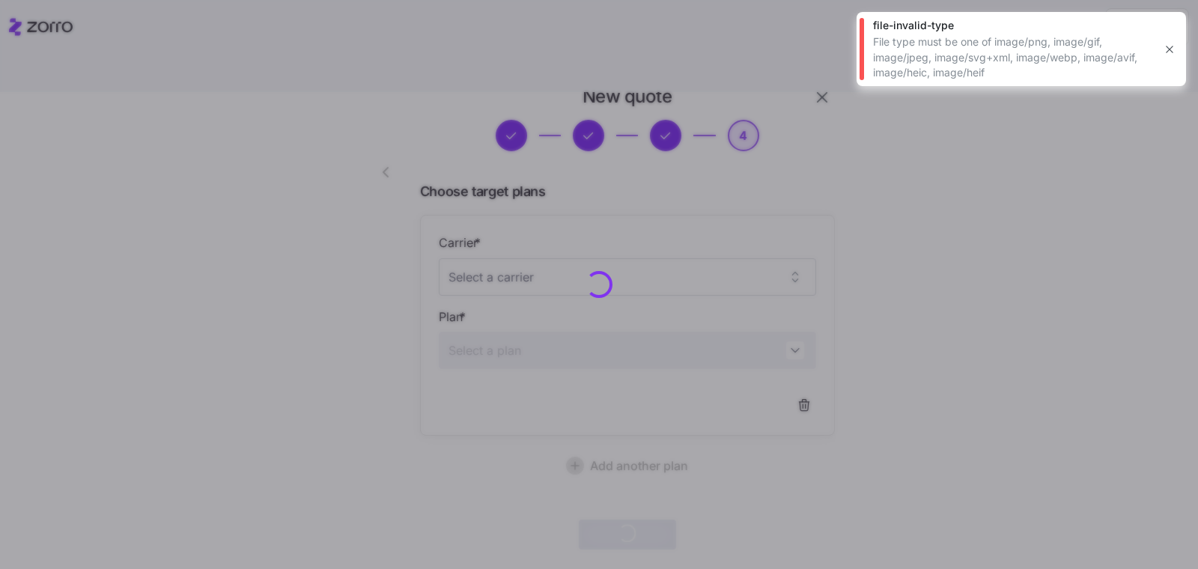
scroll to position [31, 0]
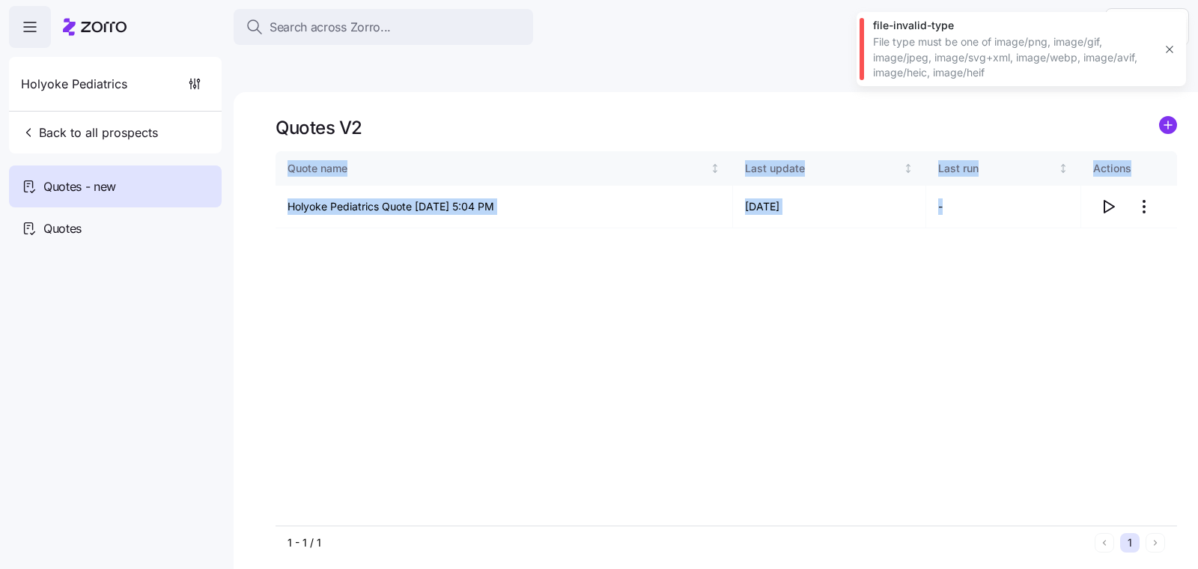
click at [738, 313] on div "Quote name Last update Last run Actions Holyoke Pediatrics Quote 09/28/2025 5:0…" at bounding box center [725, 338] width 901 height 374
click at [1099, 198] on icon "button" at bounding box center [1108, 207] width 18 height 18
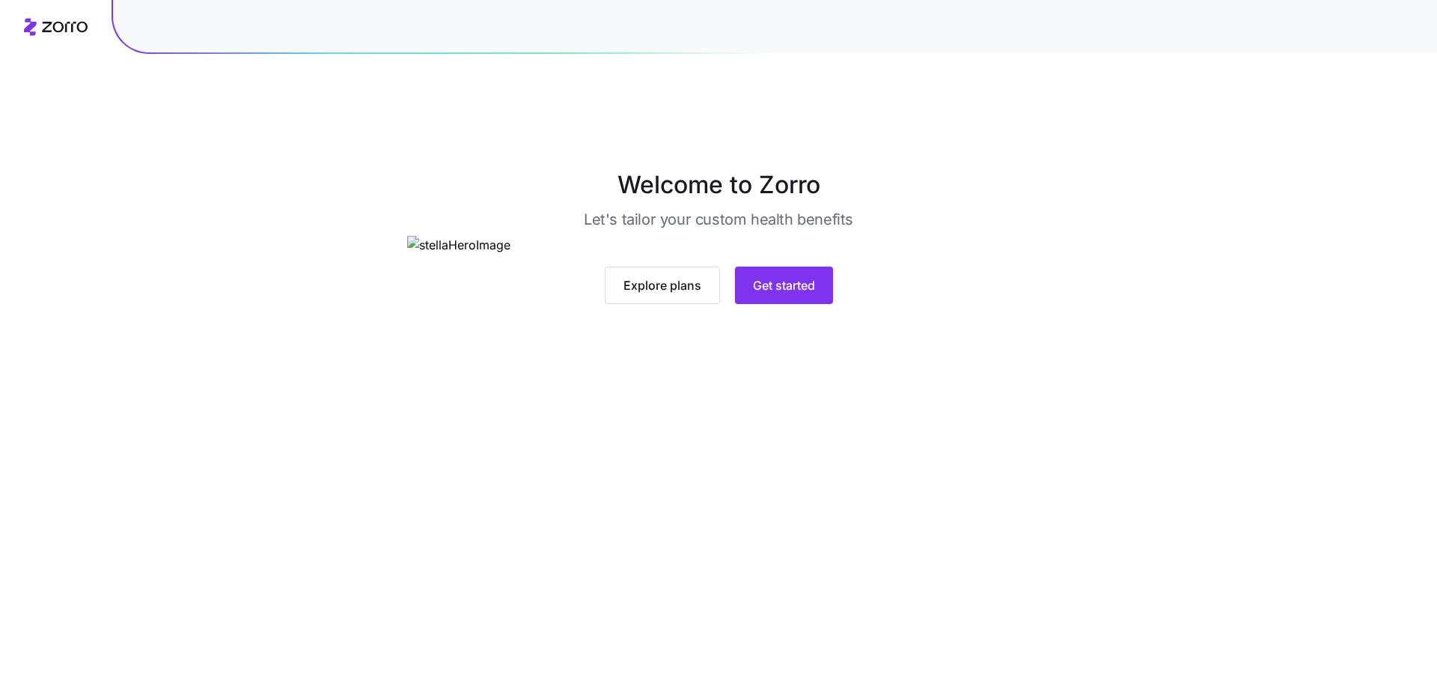
click at [802, 558] on main "Welcome to Zorro Let's tailor your custom health benefits Explore plans Get sta…" at bounding box center [718, 376] width 1437 height 683
click at [802, 294] on span "Get started" at bounding box center [784, 285] width 62 height 18
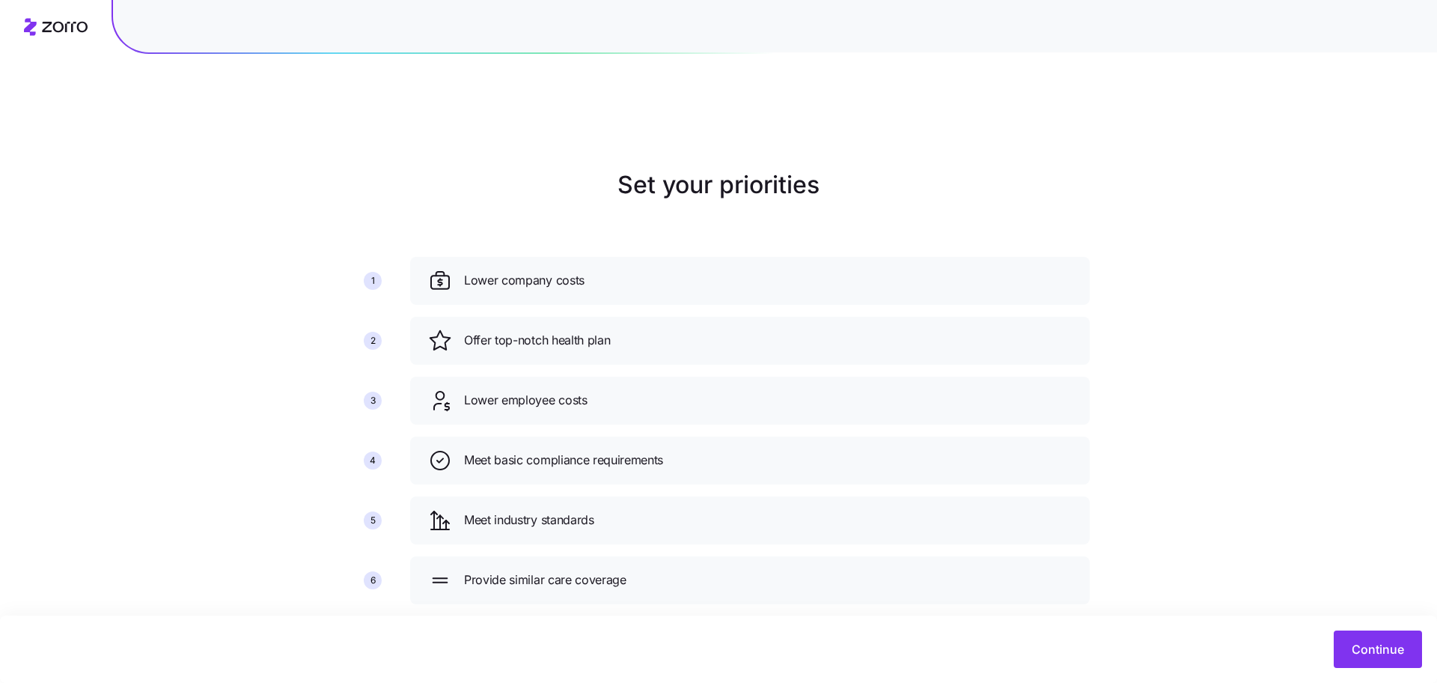
click at [1415, 668] on div "Continue" at bounding box center [718, 648] width 1437 height 67
click at [1396, 647] on span "Continue" at bounding box center [1378, 649] width 52 height 18
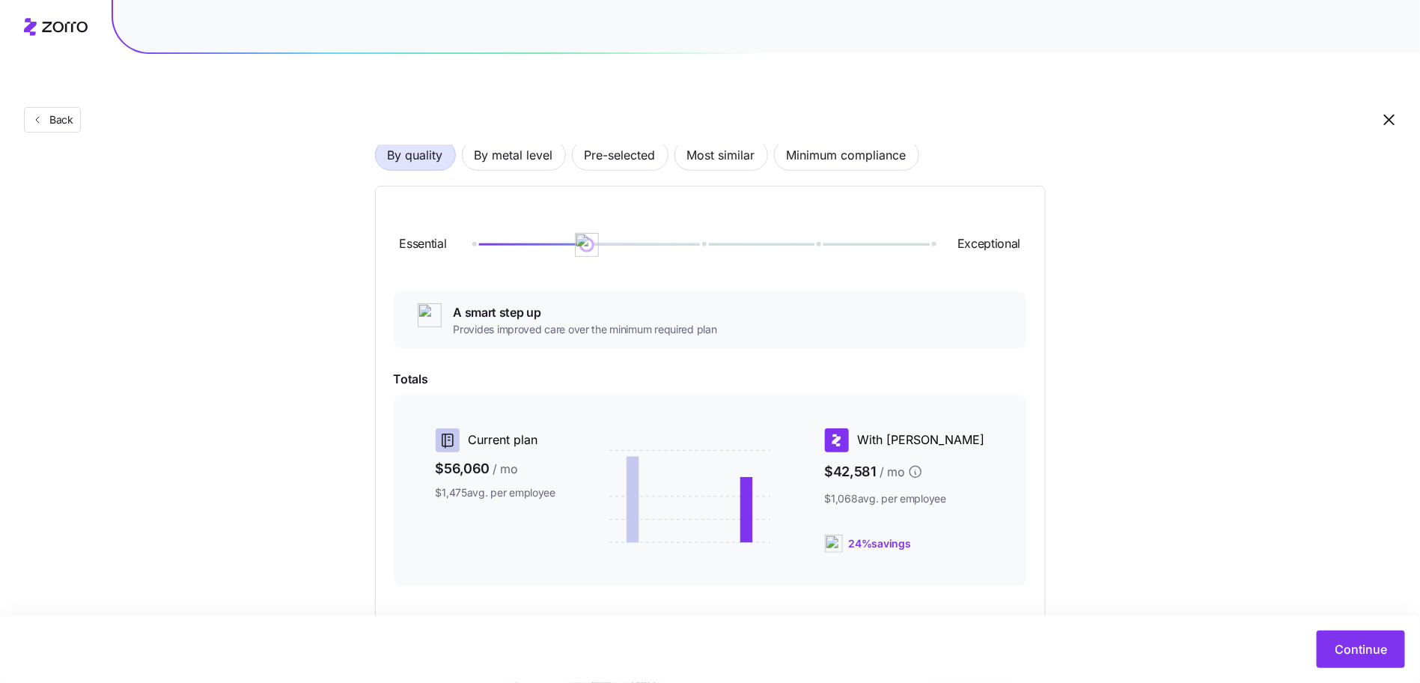
scroll to position [125, 0]
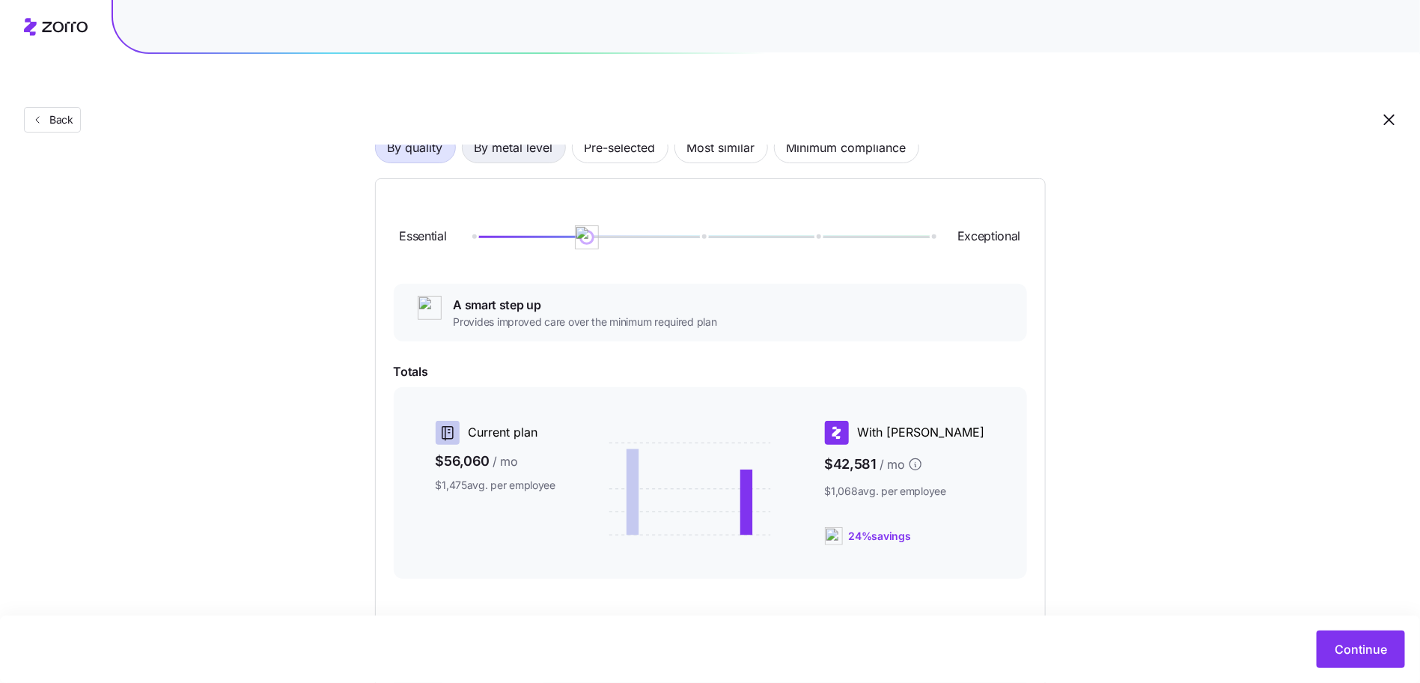
click at [504, 132] on span "By metal level" at bounding box center [514, 147] width 79 height 30
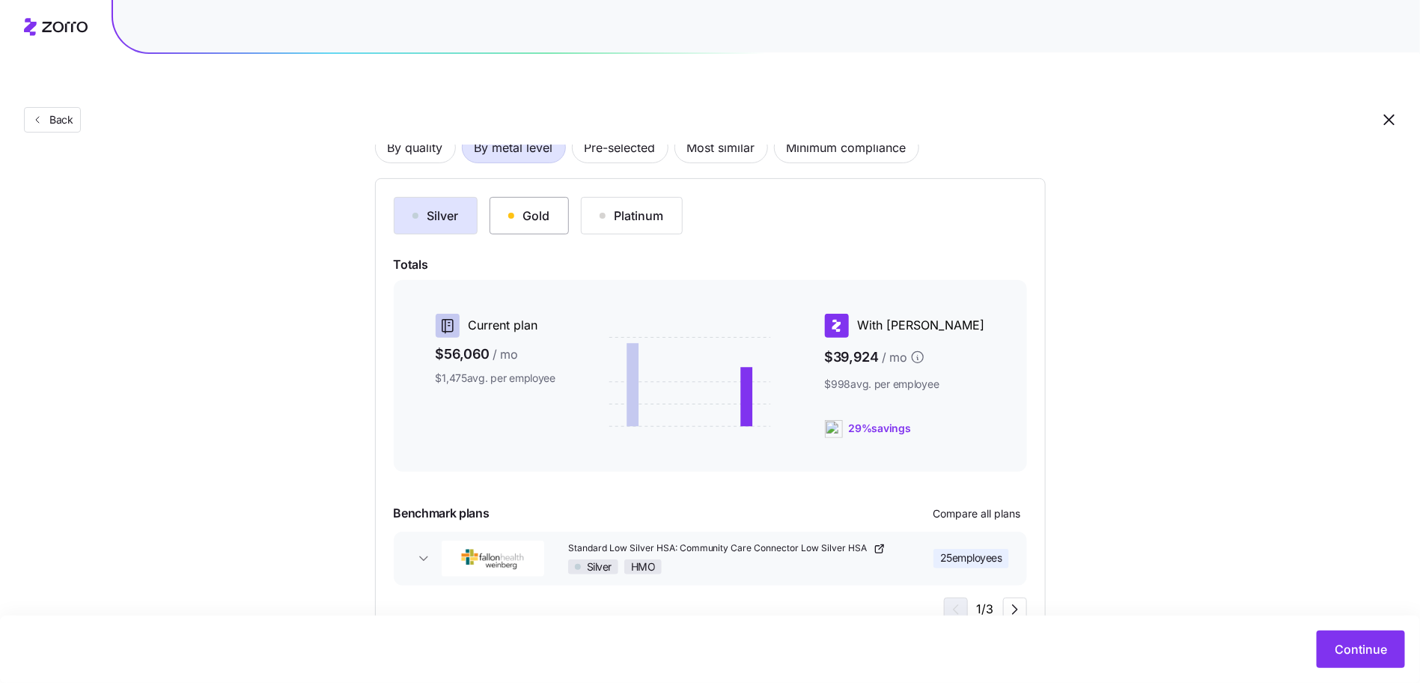
click at [558, 197] on button "Gold" at bounding box center [528, 215] width 79 height 37
click at [600, 207] on div "Platinum" at bounding box center [632, 216] width 64 height 18
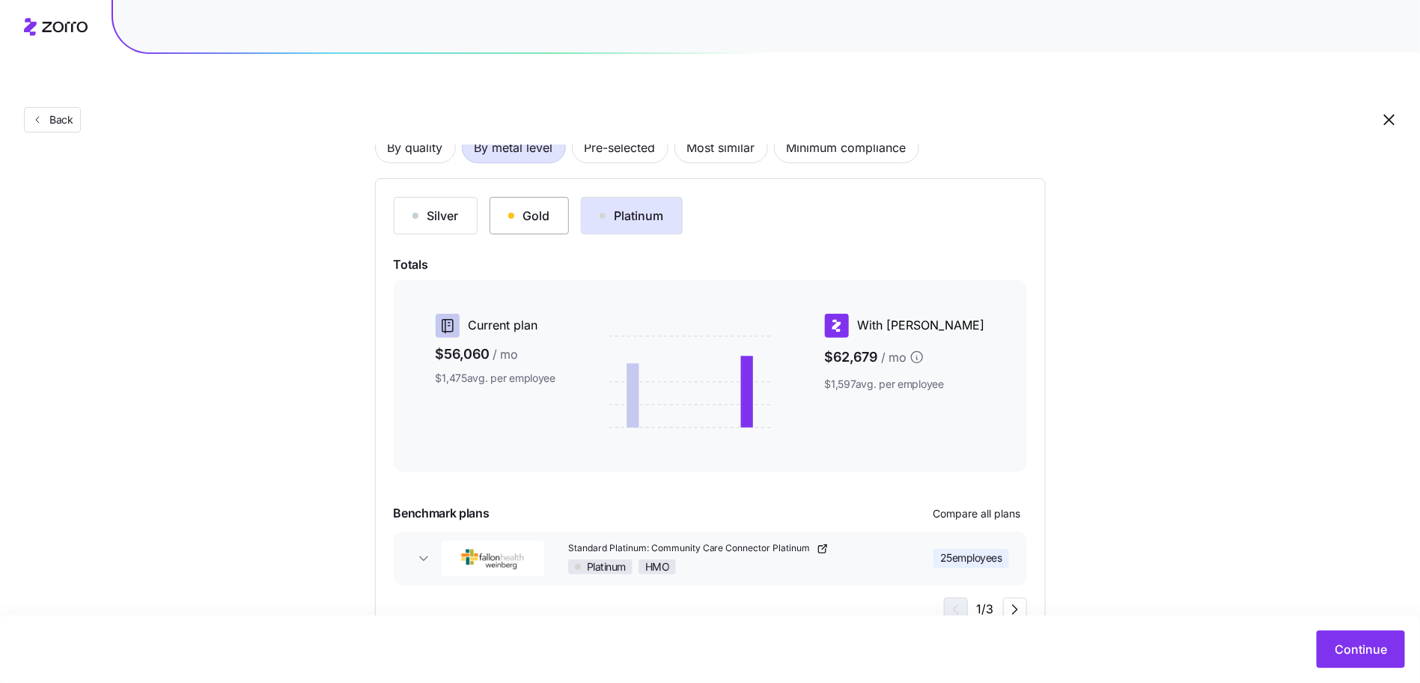
click at [528, 207] on div "Gold" at bounding box center [529, 216] width 42 height 18
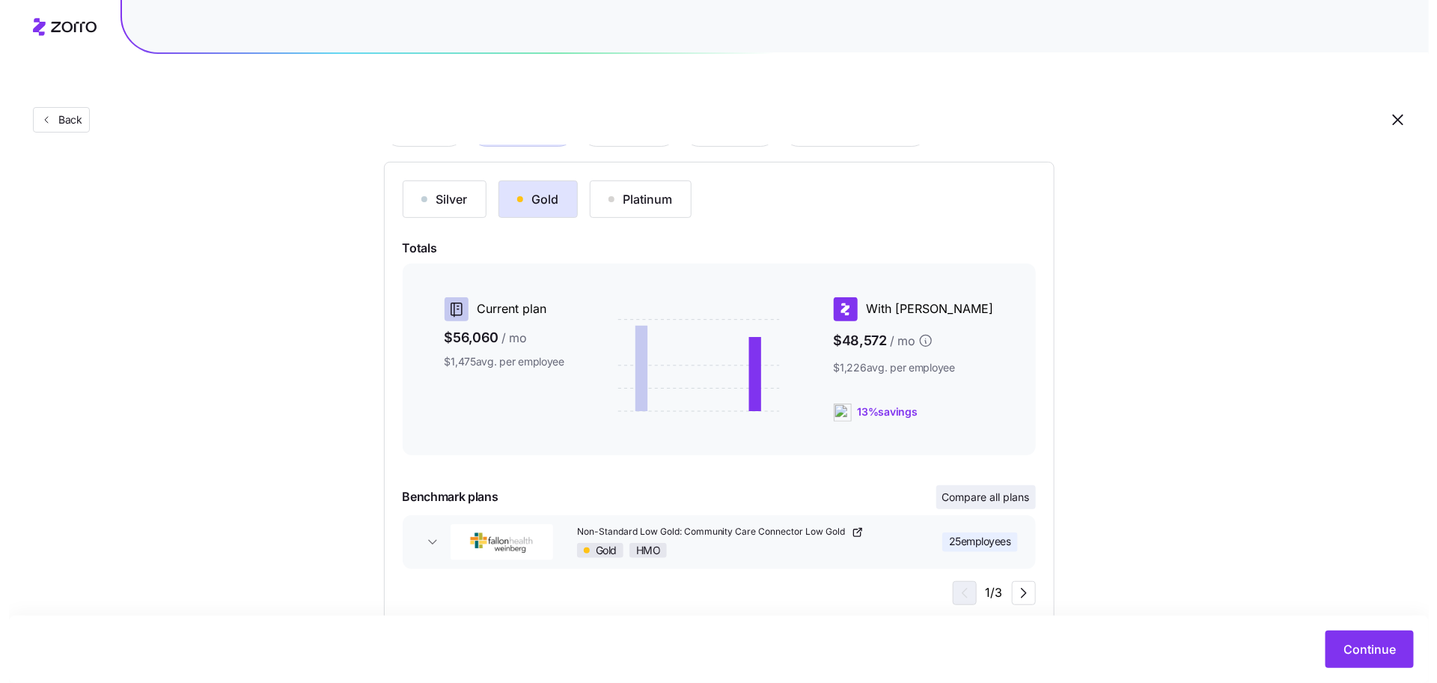
scroll to position [142, 0]
click at [964, 489] on span "Compare all plans" at bounding box center [977, 496] width 88 height 15
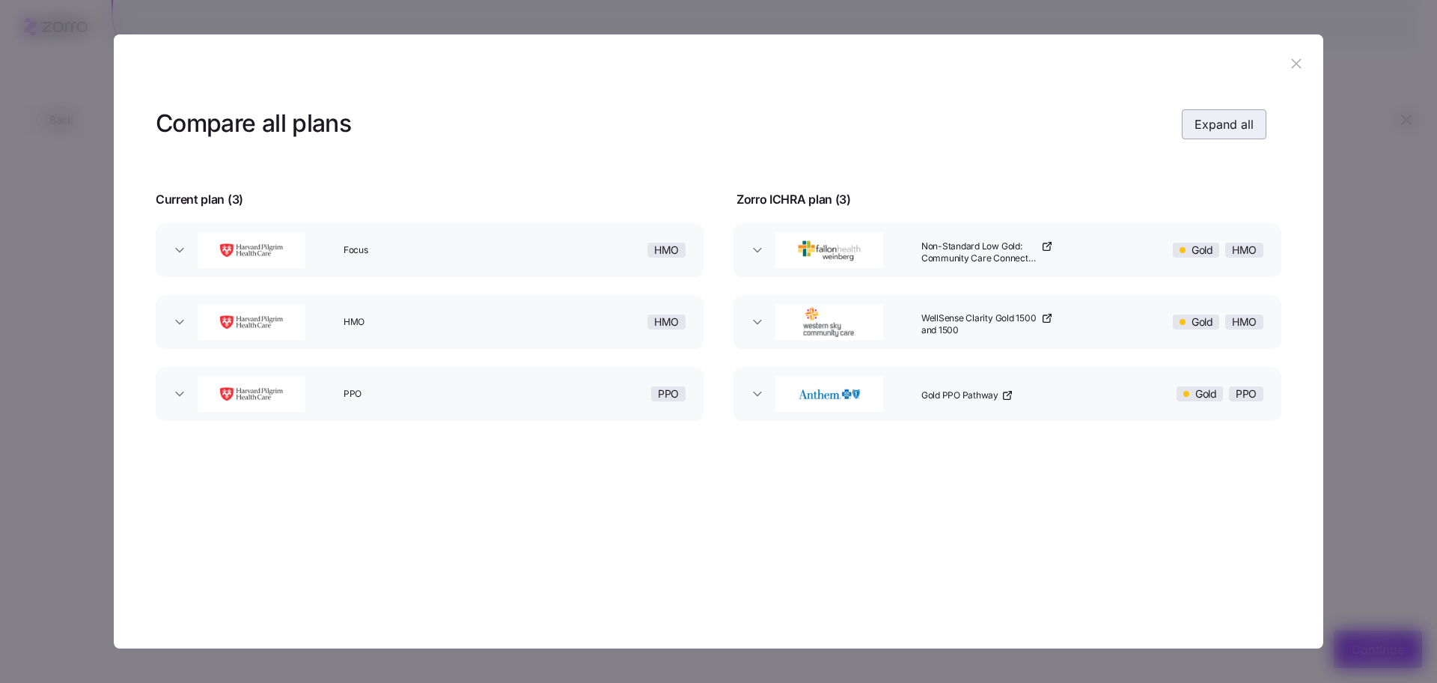
click at [1189, 115] on button "Expand all" at bounding box center [1224, 124] width 85 height 30
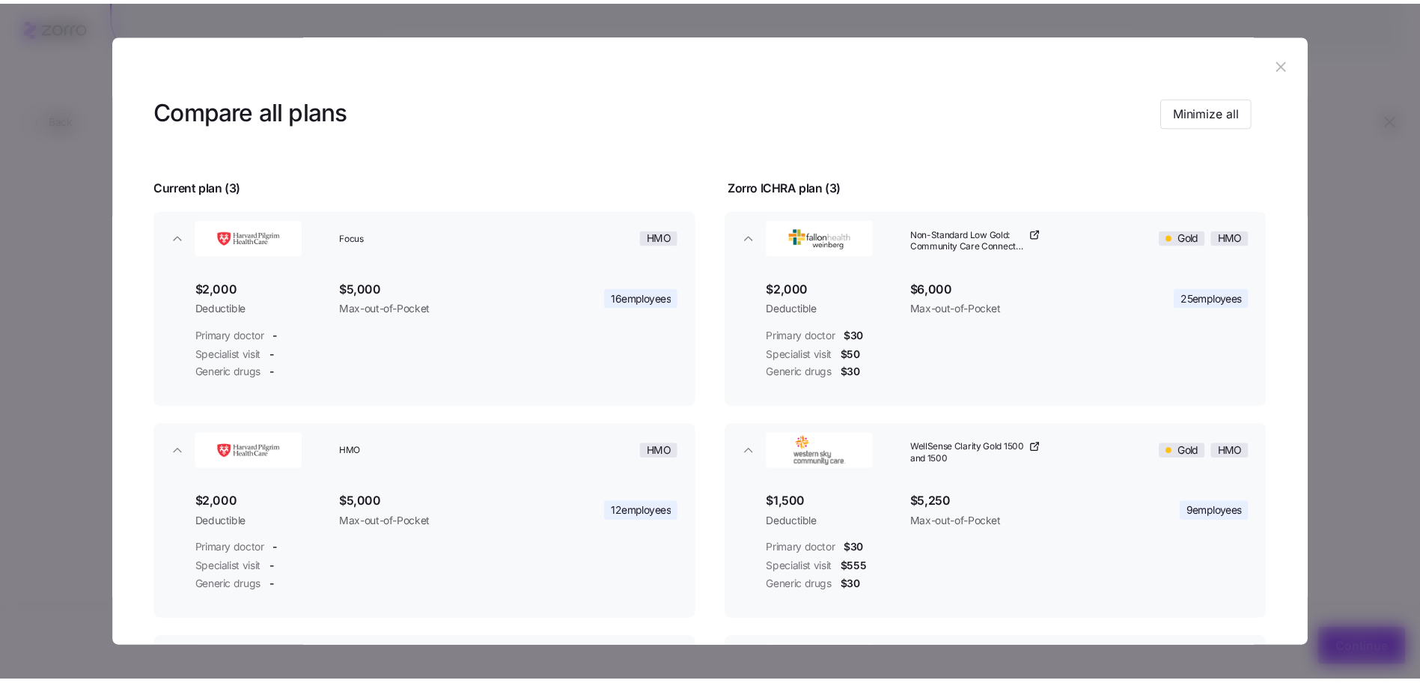
scroll to position [0, 0]
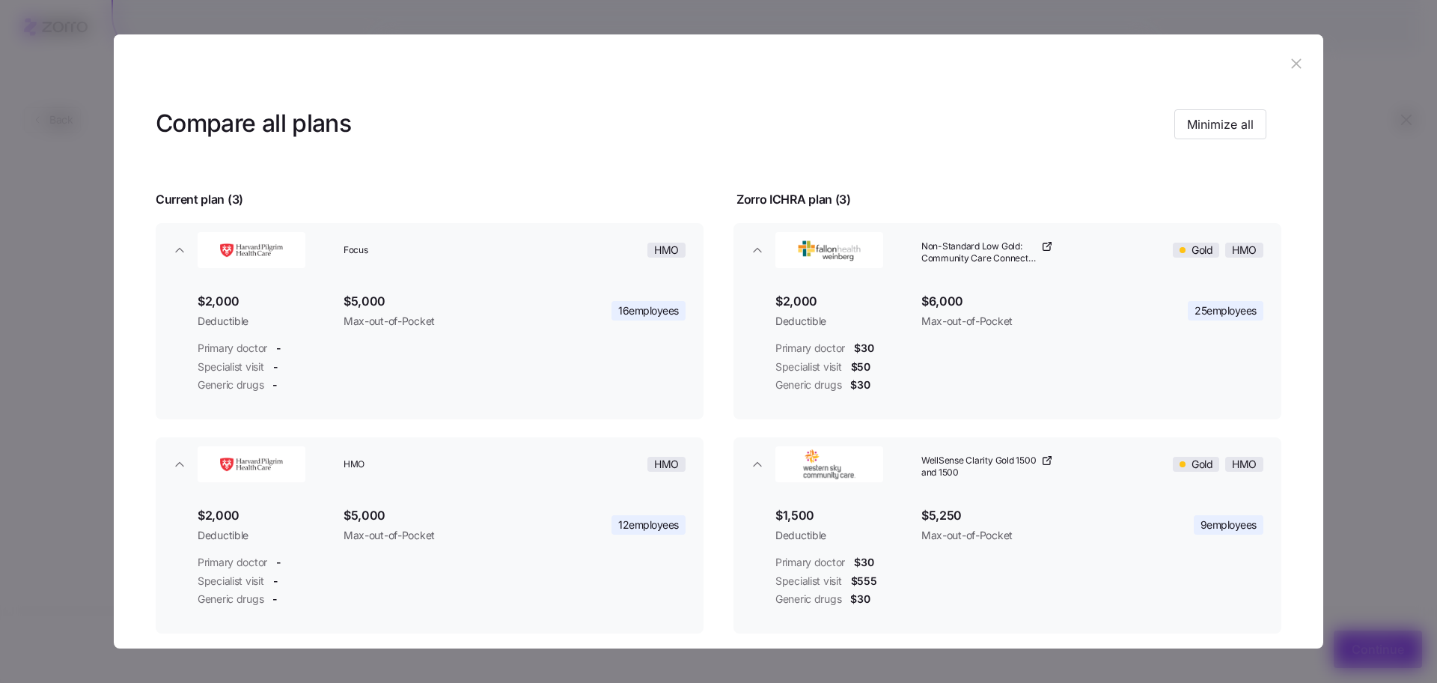
click at [1291, 63] on icon "button" at bounding box center [1296, 63] width 16 height 16
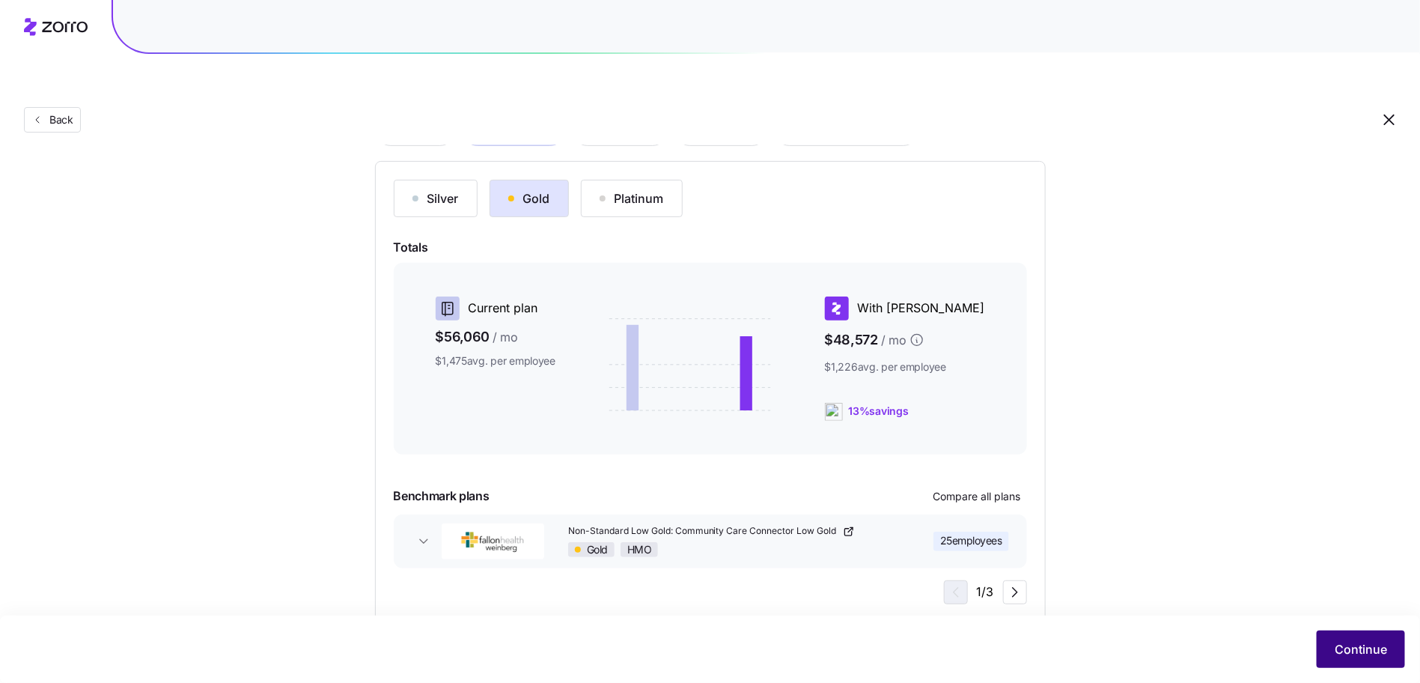
click at [1373, 645] on span "Continue" at bounding box center [1360, 649] width 52 height 18
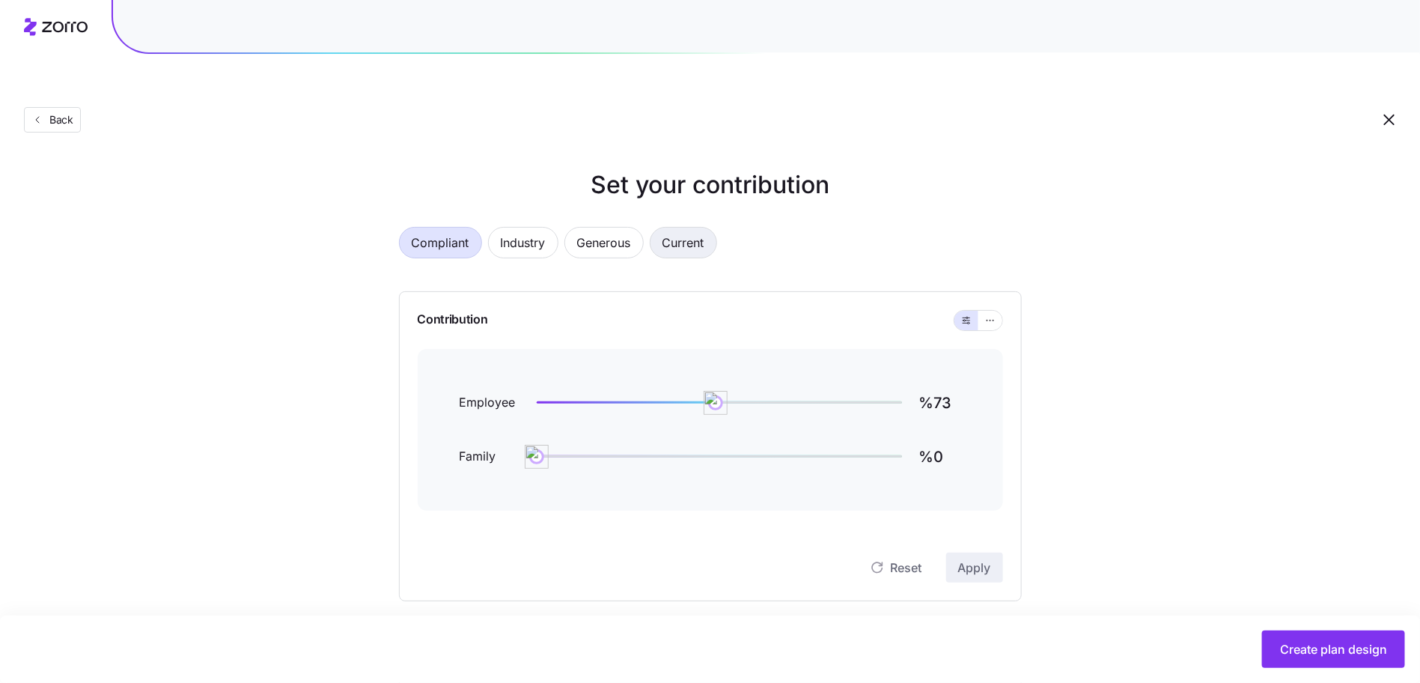
click at [690, 228] on span "Current" at bounding box center [683, 243] width 42 height 30
type input "%36"
type input "%91"
click at [931, 385] on input "%36" at bounding box center [940, 403] width 42 height 36
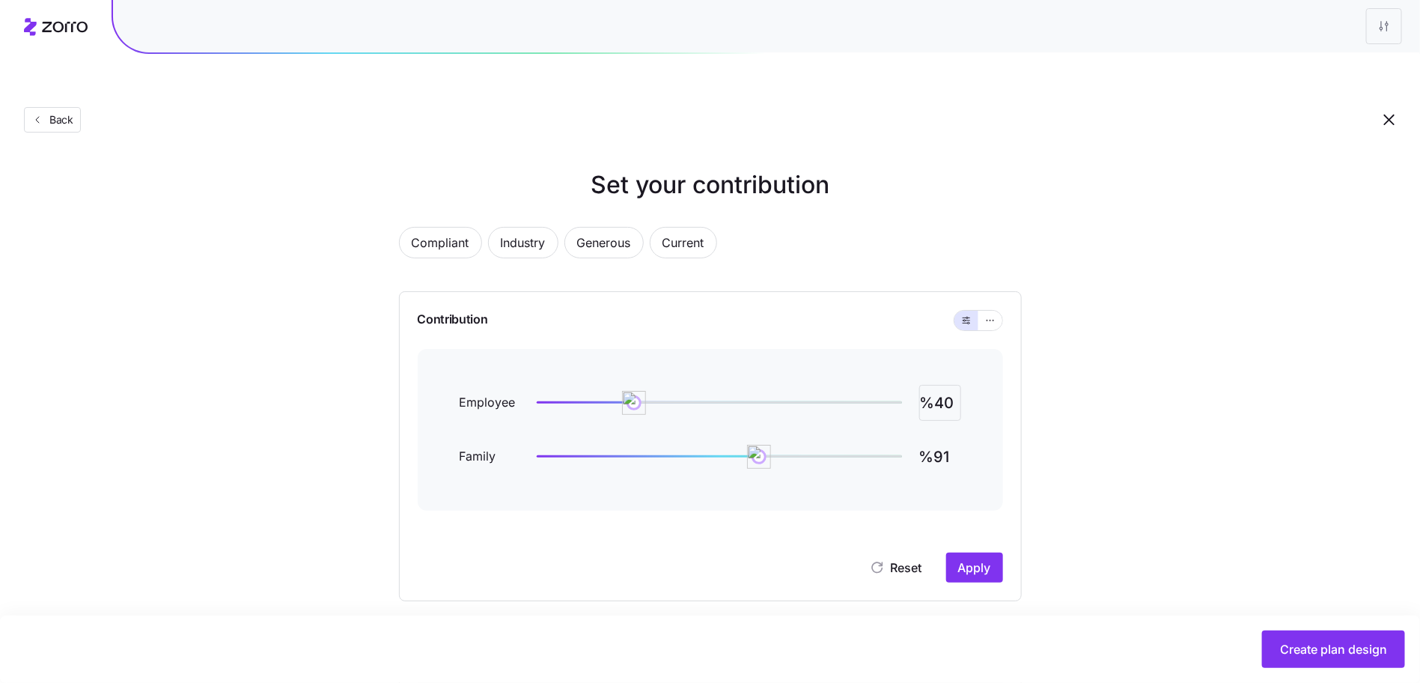
type input "%40"
type input "%75"
click at [989, 311] on button "button" at bounding box center [990, 320] width 24 height 19
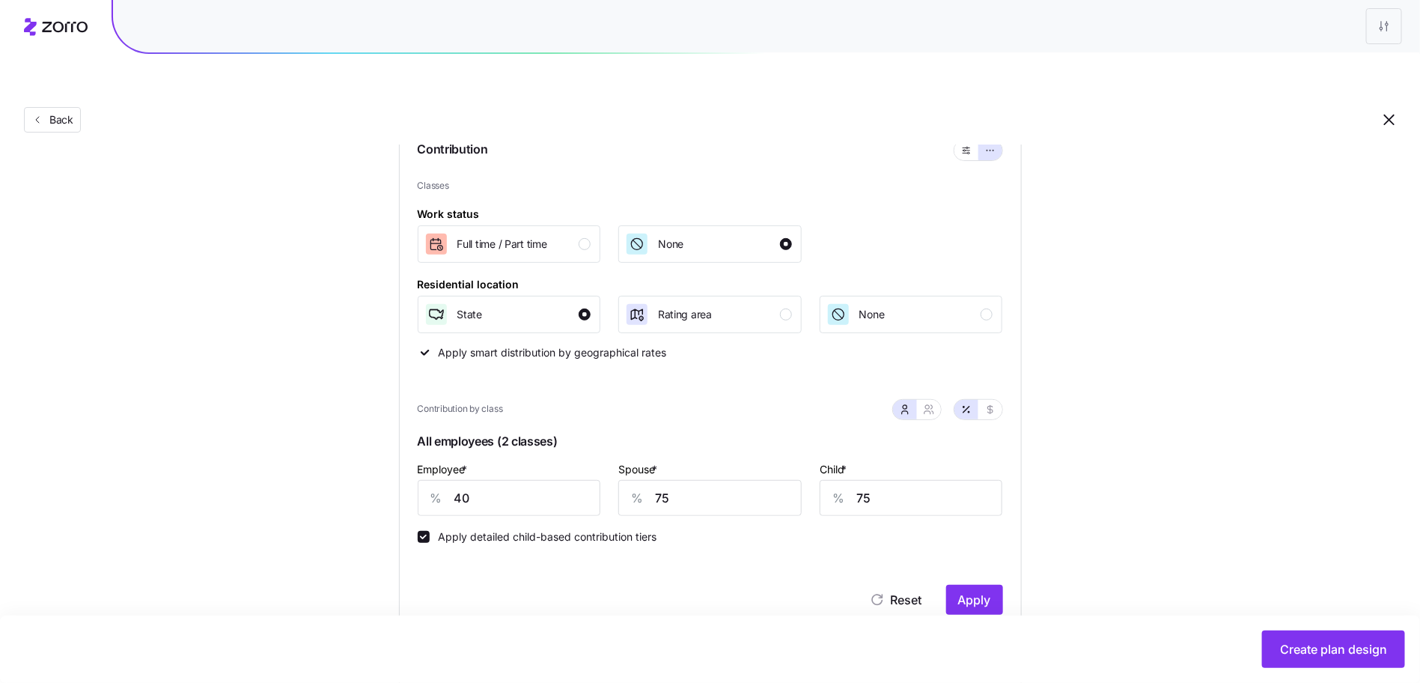
scroll to position [187, 0]
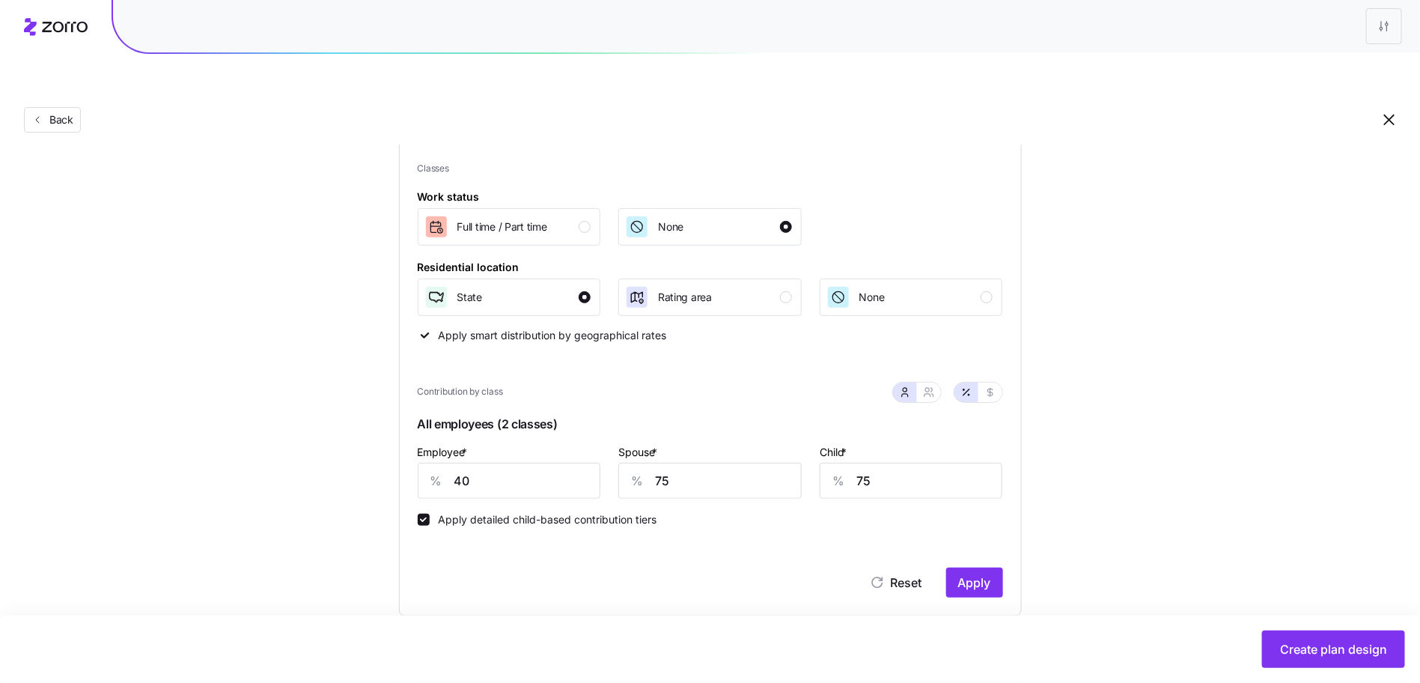
click at [966, 537] on div "Reset Apply" at bounding box center [710, 567] width 585 height 60
click at [971, 567] on button "Apply" at bounding box center [974, 582] width 57 height 30
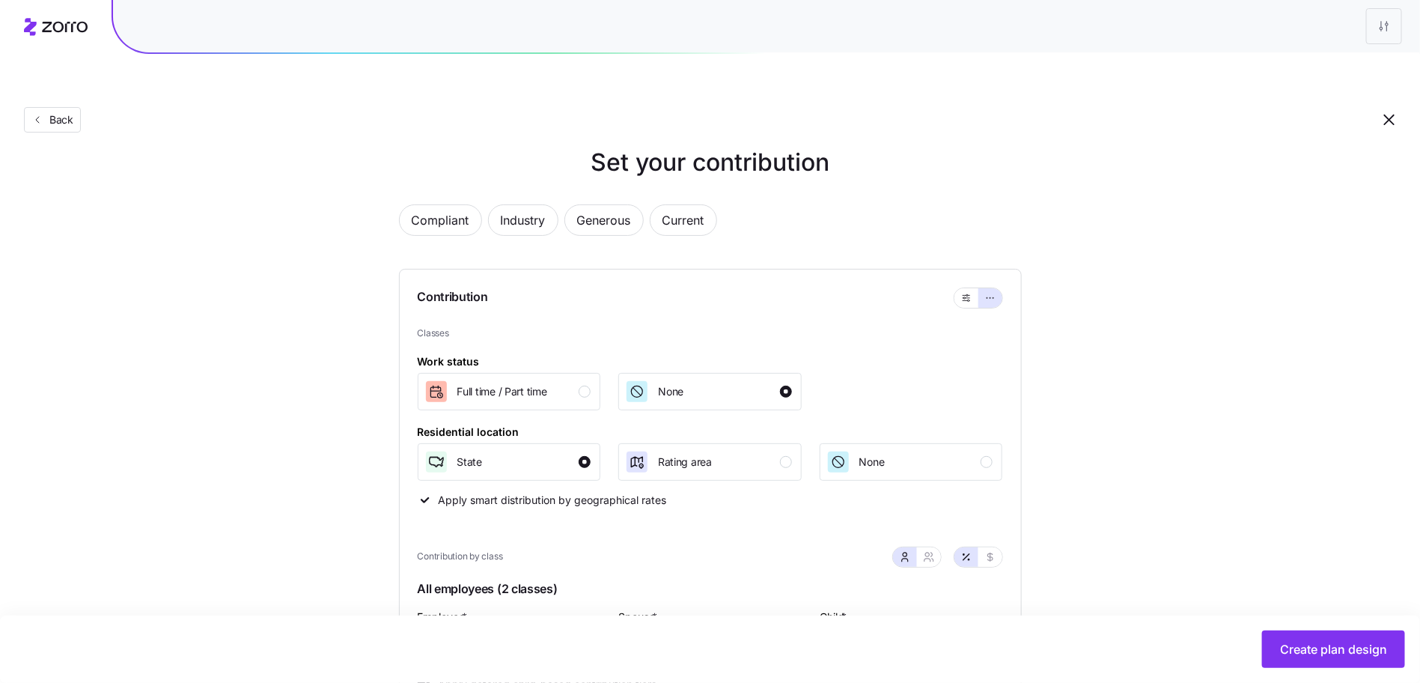
scroll to position [219, 0]
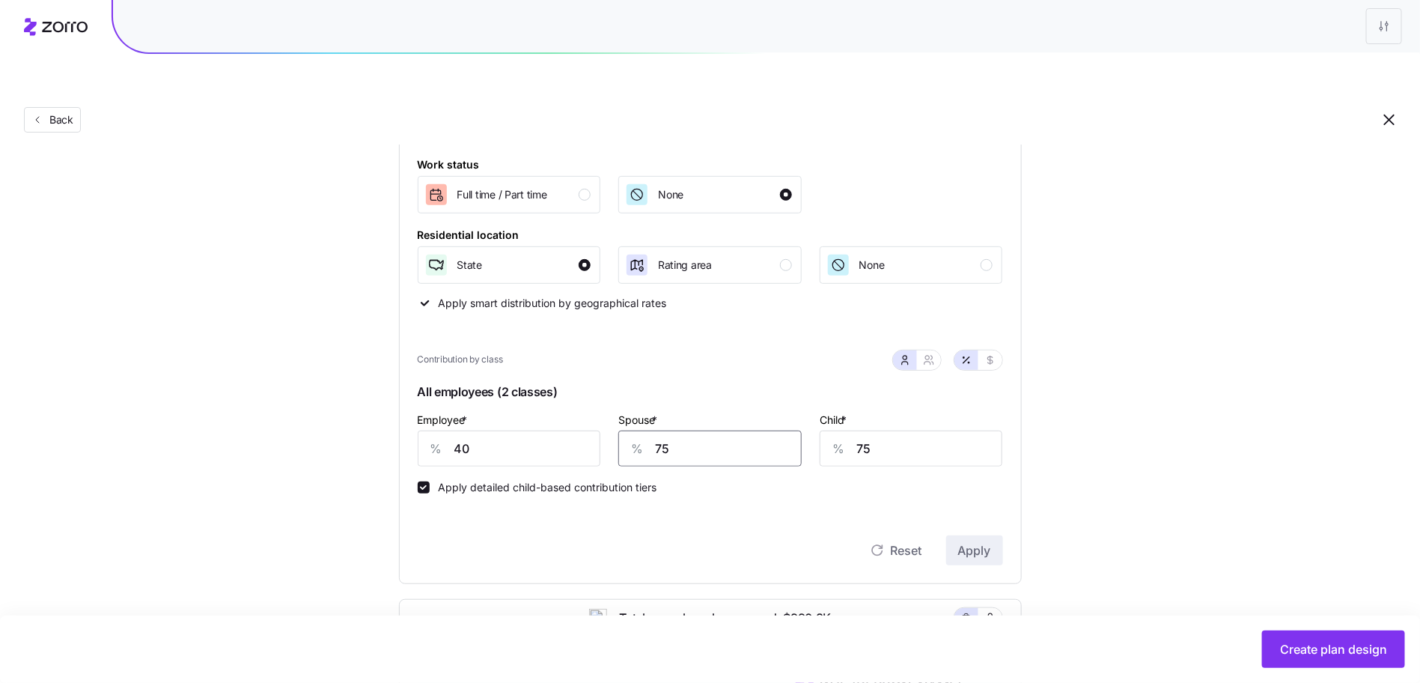
click at [705, 430] on input "75" at bounding box center [709, 448] width 183 height 36
click at [519, 430] on input "40" at bounding box center [509, 448] width 183 height 36
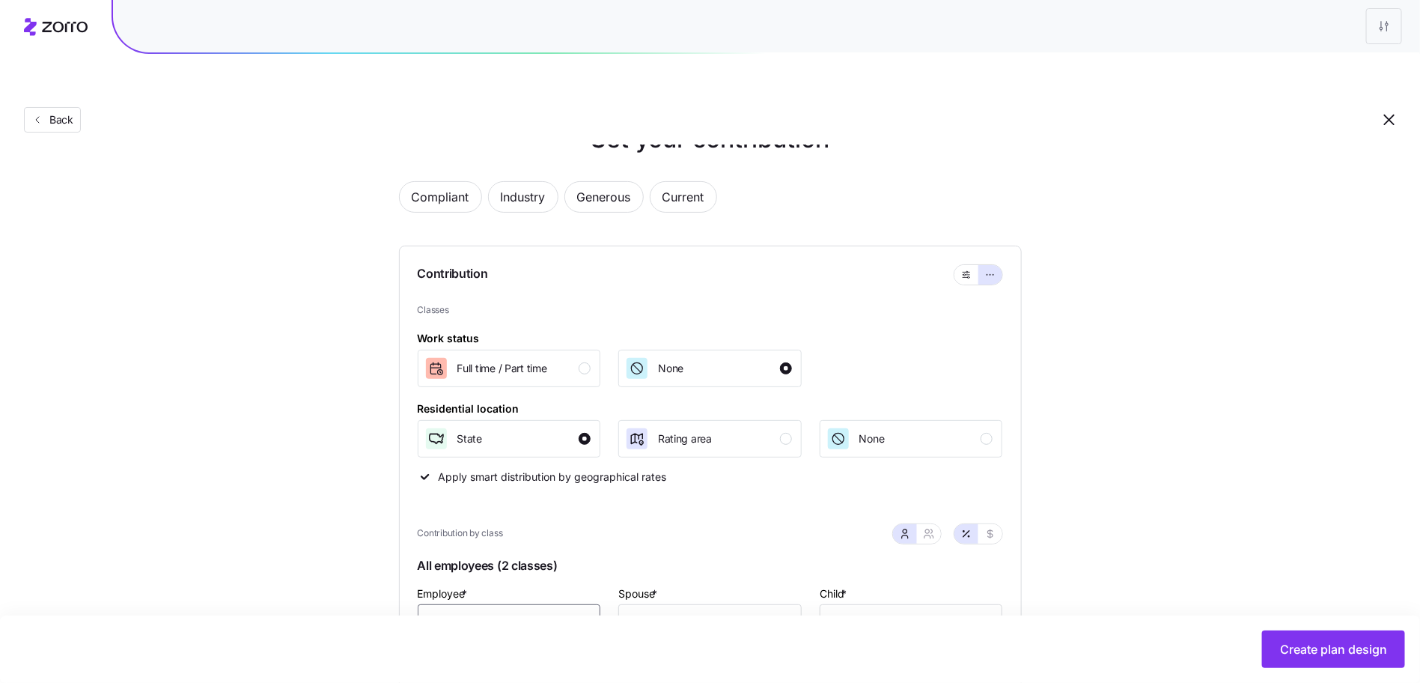
scroll to position [0, 0]
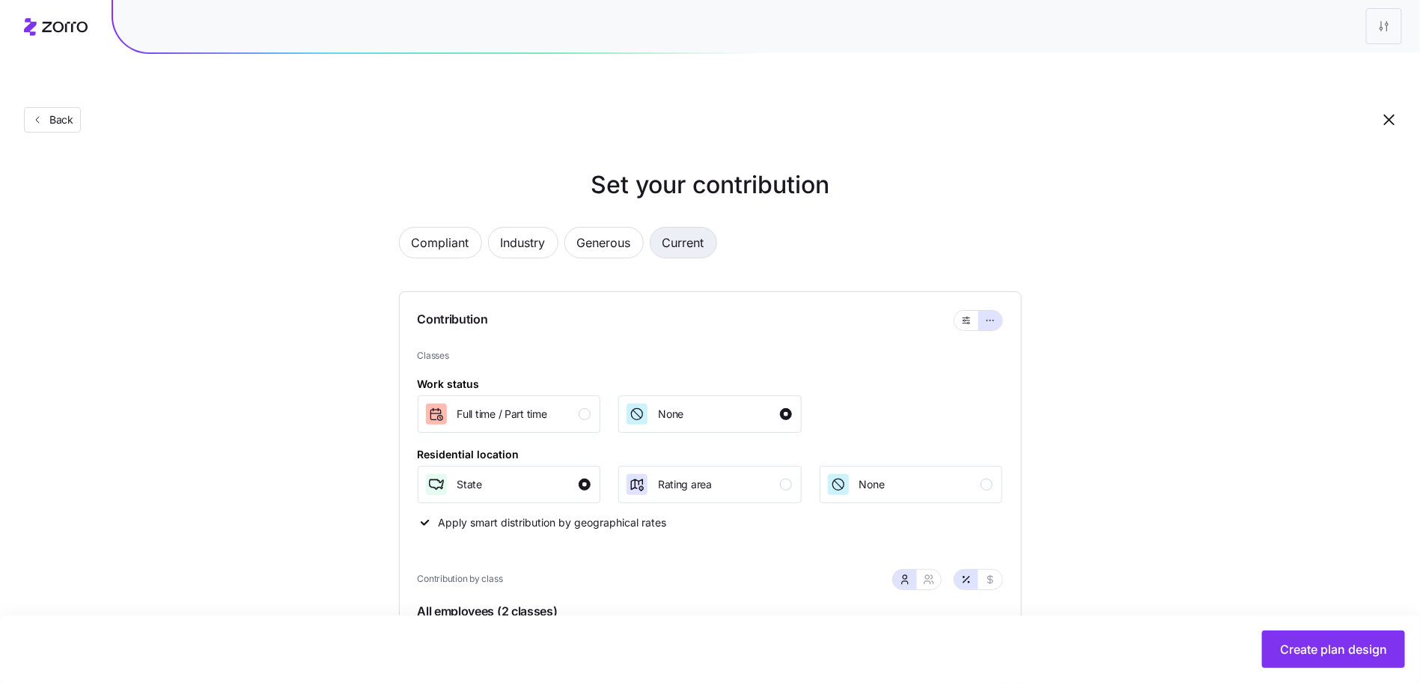
click at [669, 228] on span "Current" at bounding box center [683, 243] width 42 height 30
type input "36"
type input "90"
type input "93"
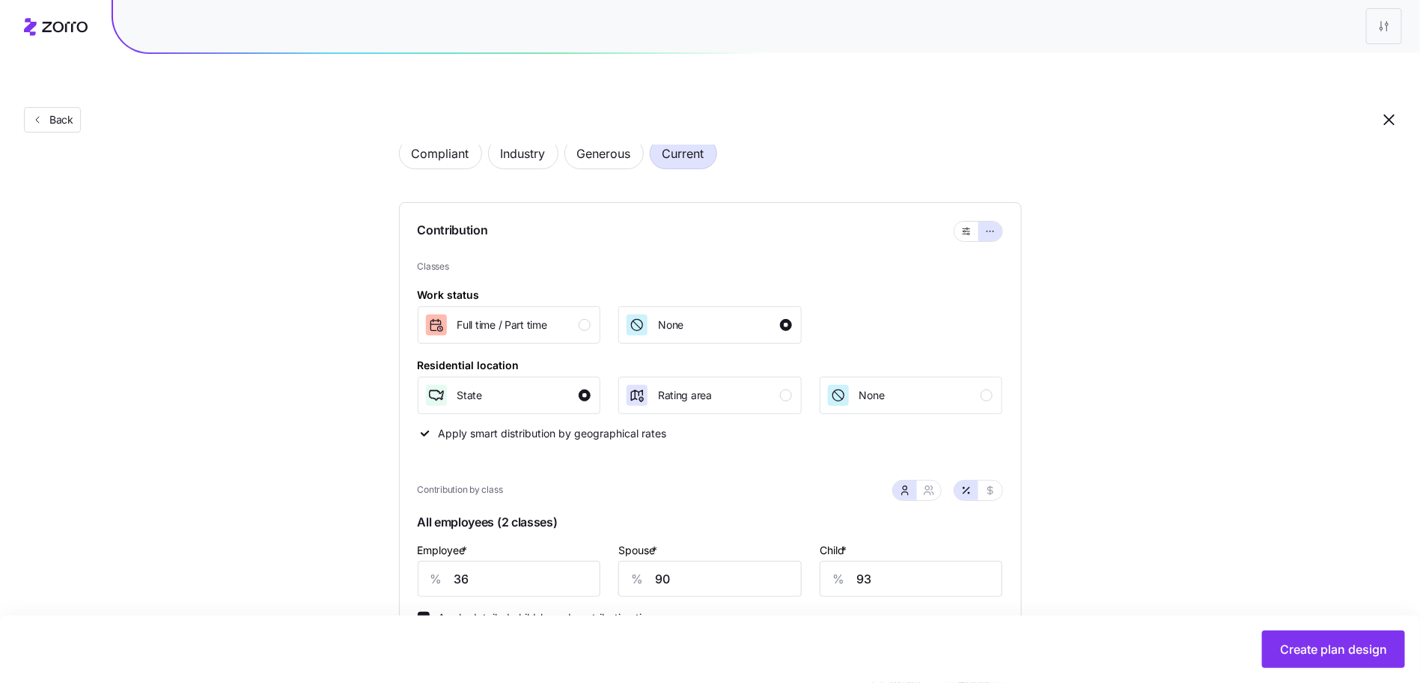
scroll to position [182, 0]
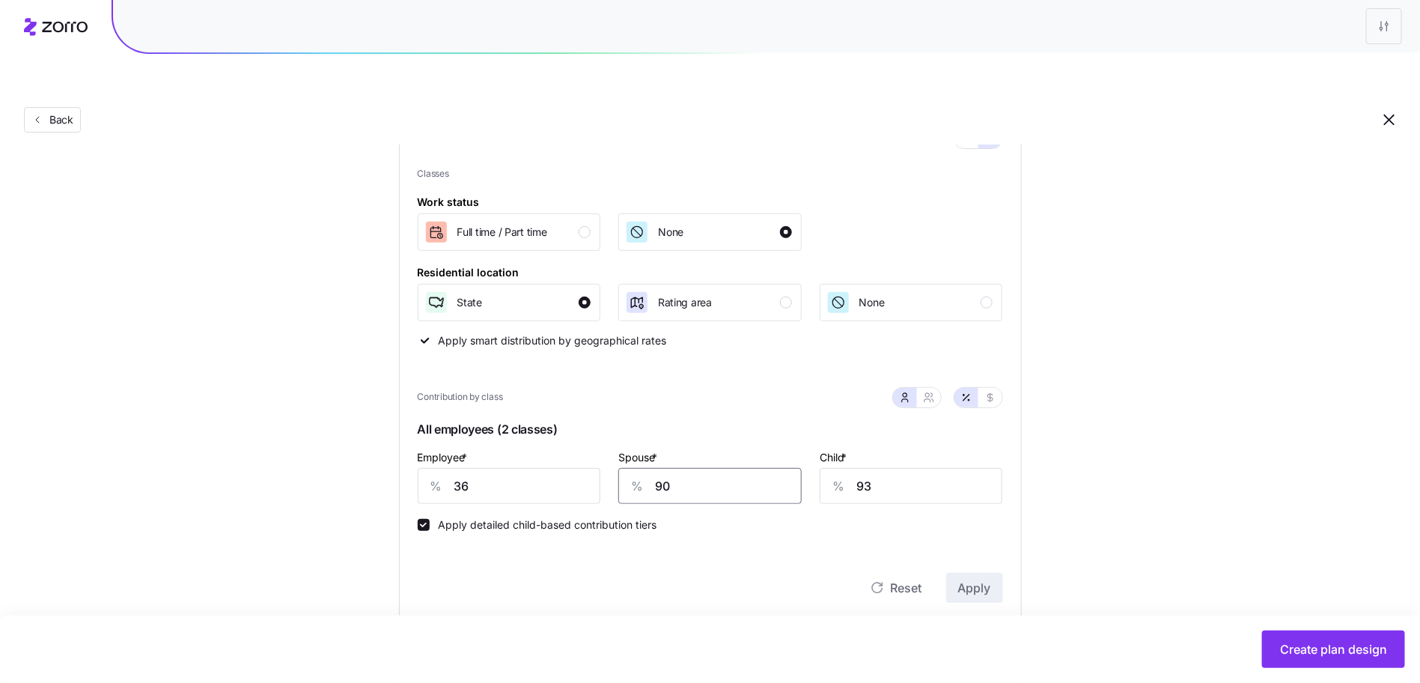
click at [782, 468] on input "90" at bounding box center [709, 486] width 183 height 36
type input "80"
click at [971, 573] on button "Apply" at bounding box center [974, 588] width 57 height 30
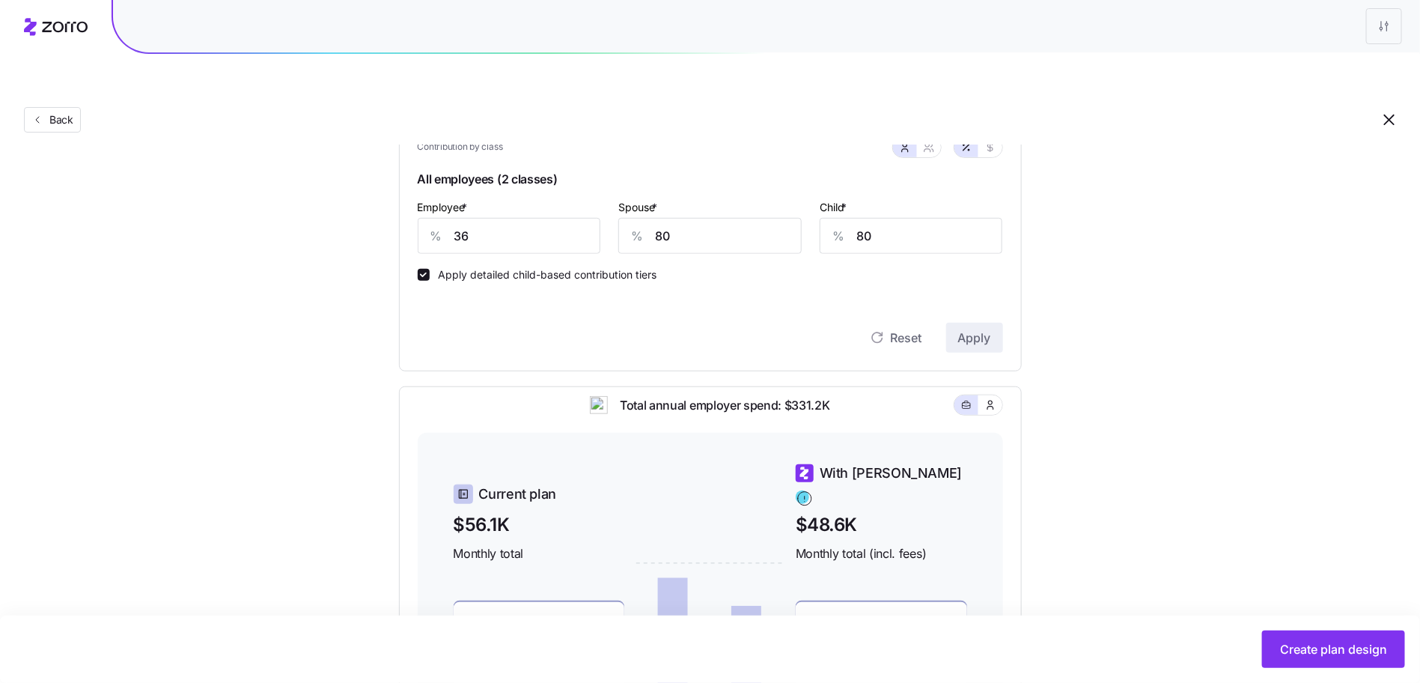
scroll to position [229, 0]
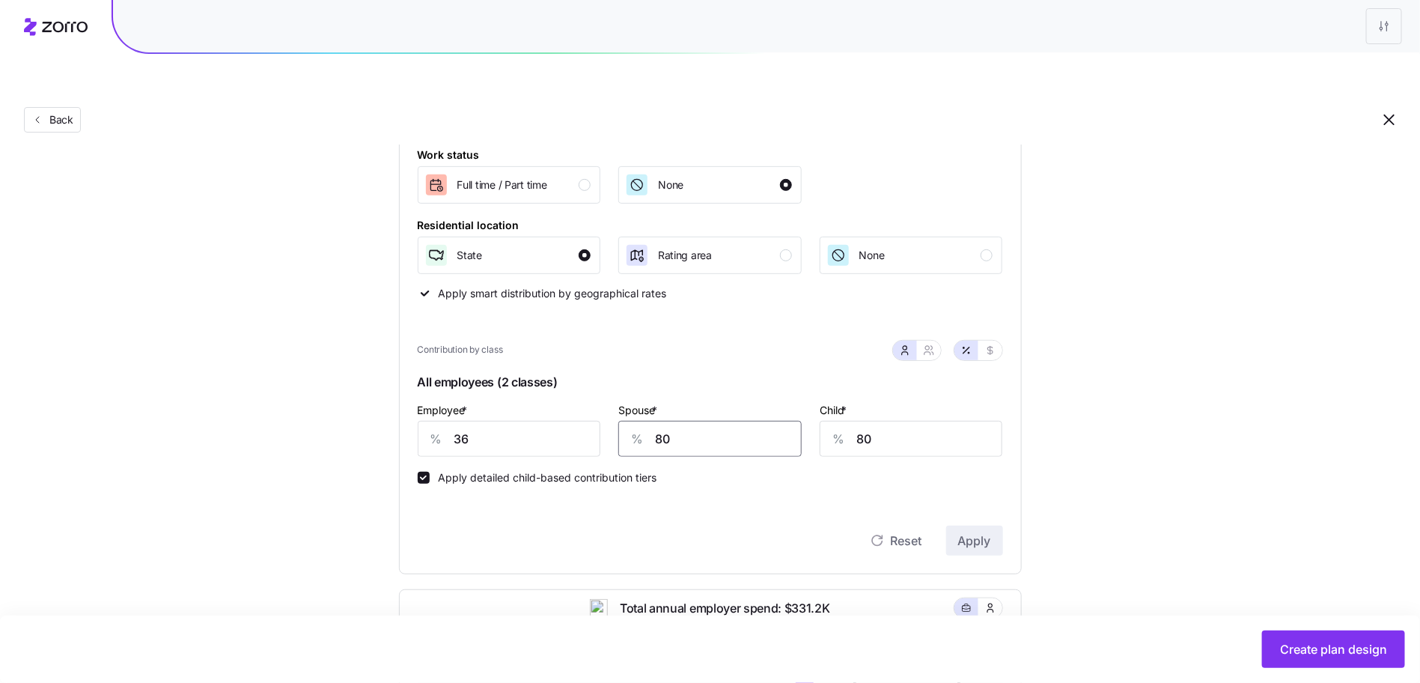
click at [700, 421] on input "80" at bounding box center [709, 439] width 183 height 36
type input "75"
click at [983, 531] on span "Apply" at bounding box center [974, 540] width 33 height 18
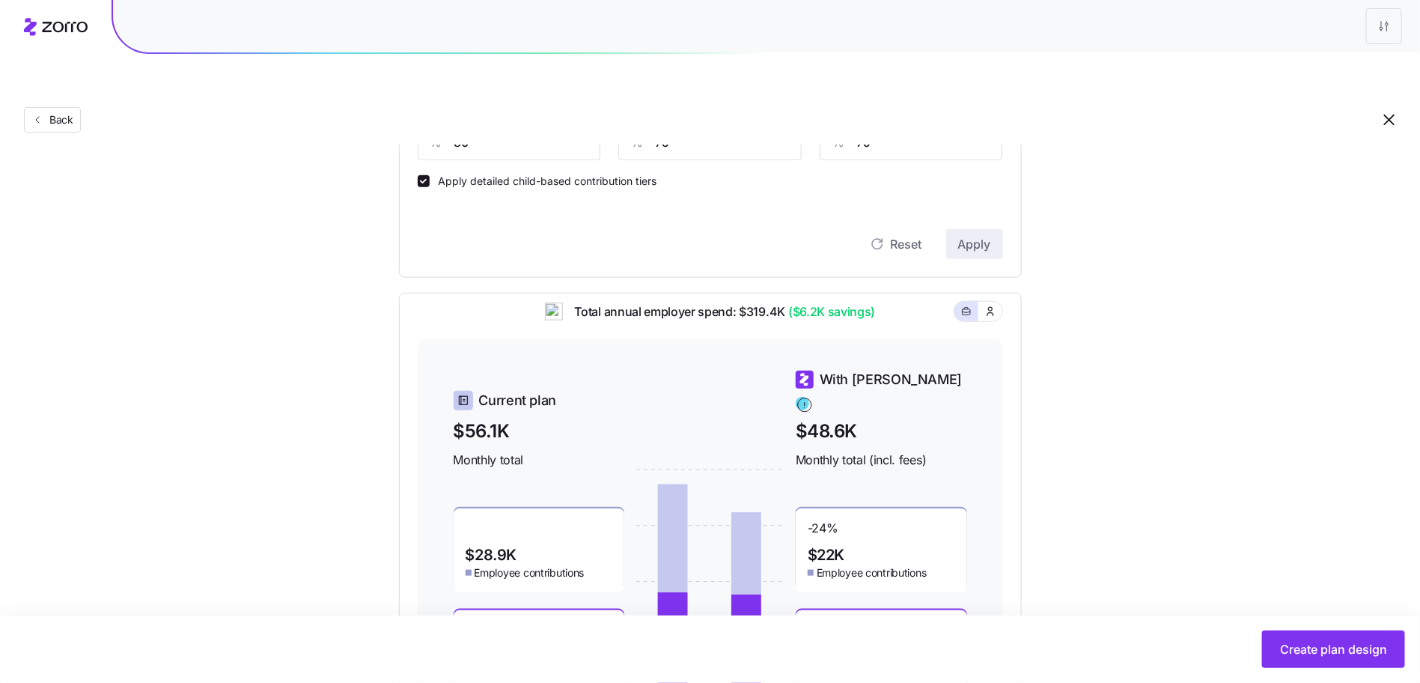
scroll to position [638, 0]
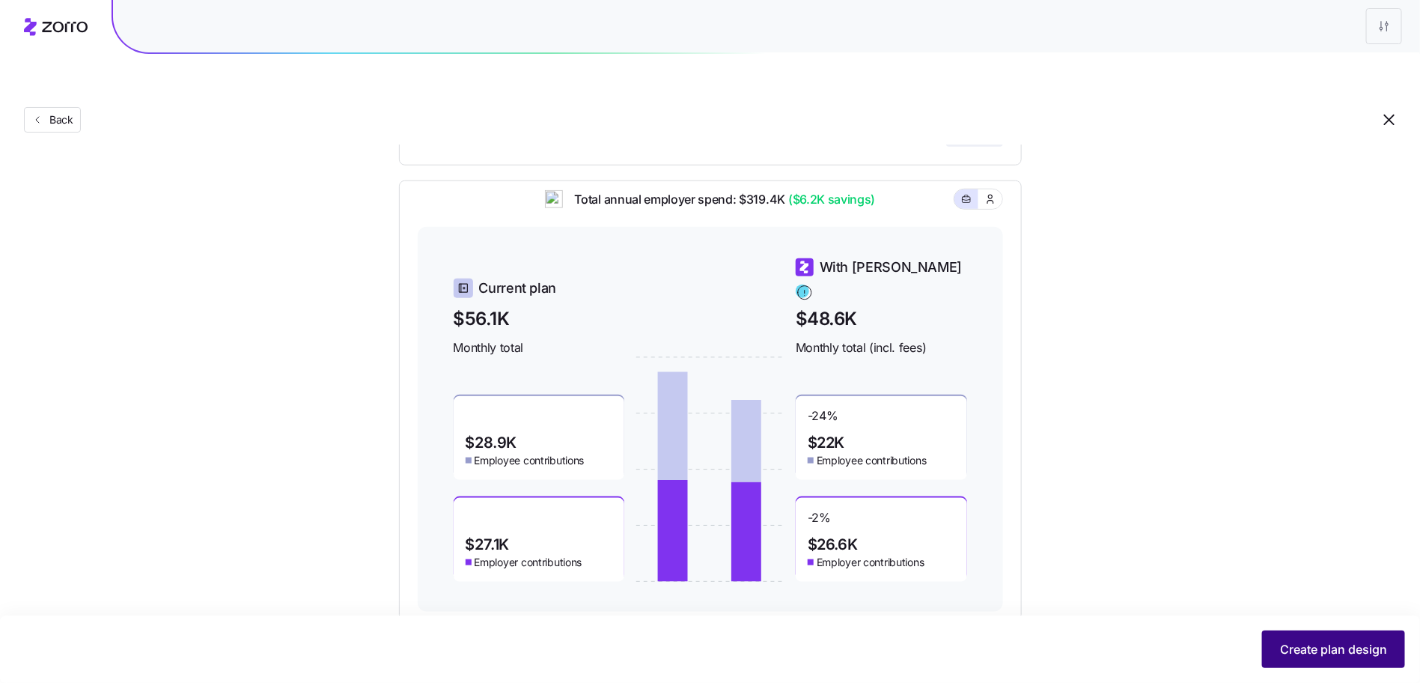
click at [1311, 647] on span "Create plan design" at bounding box center [1333, 649] width 107 height 18
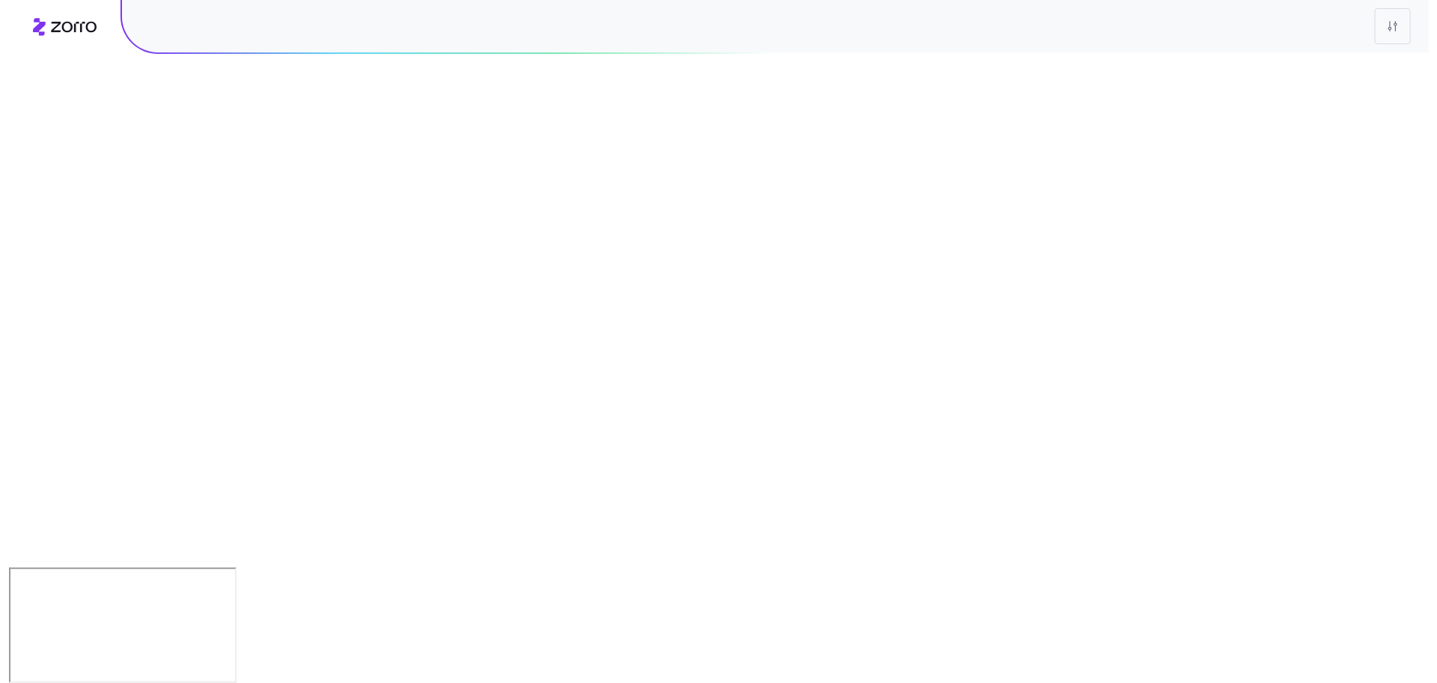
scroll to position [0, 0]
